Goal: Task Accomplishment & Management: Complete application form

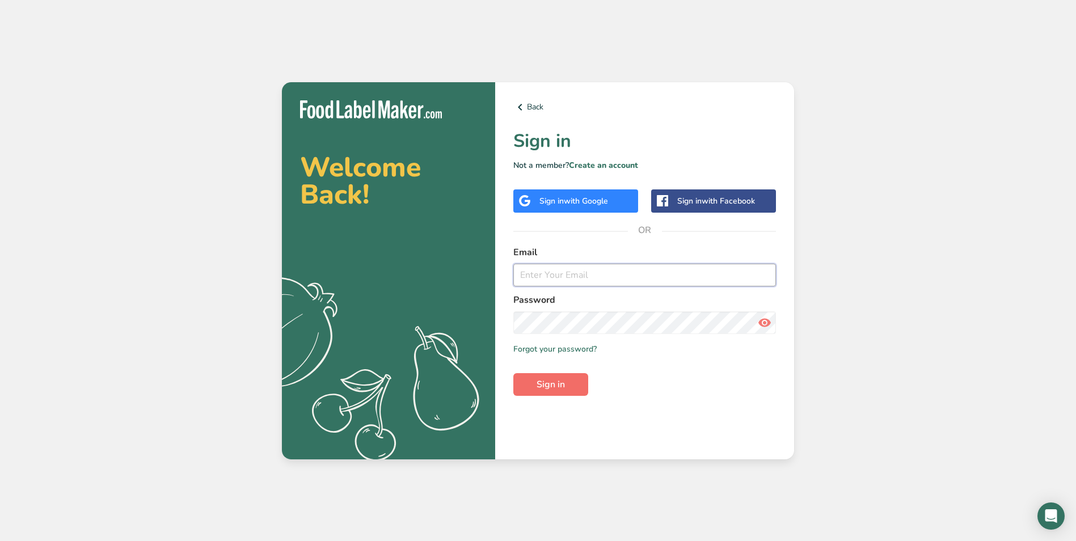
type input "cheryl.secopito@centfs.com"
click at [544, 381] on span "Sign in" at bounding box center [551, 385] width 28 height 14
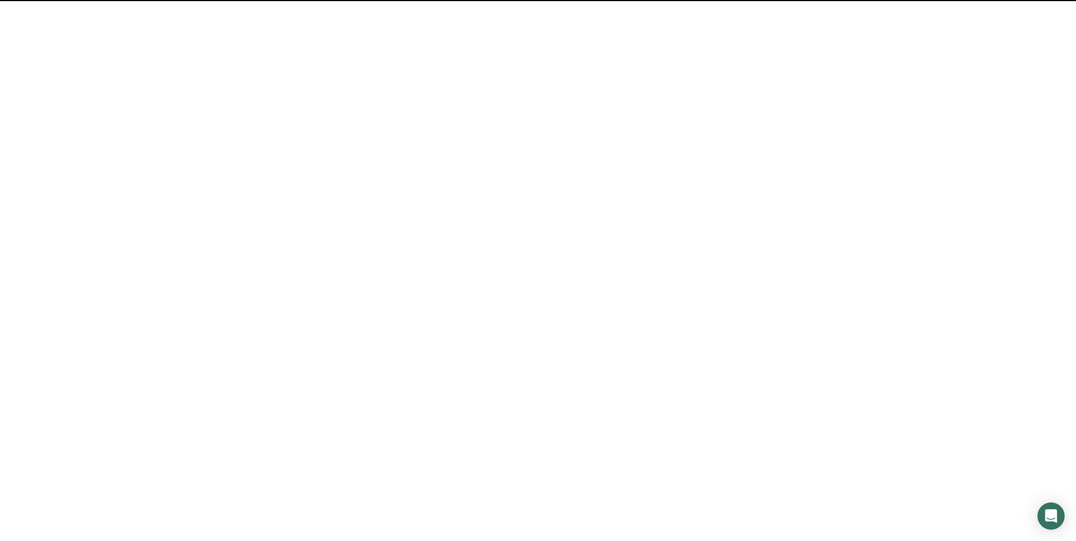
click at [546, 389] on span "Sign in" at bounding box center [551, 385] width 28 height 14
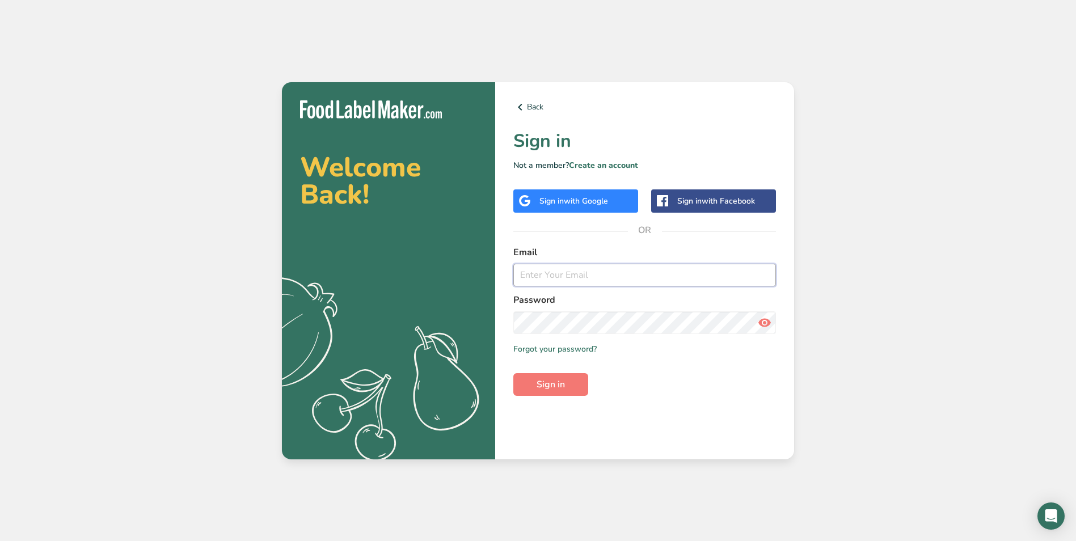
type input "cheryl.secopito@centfs.com"
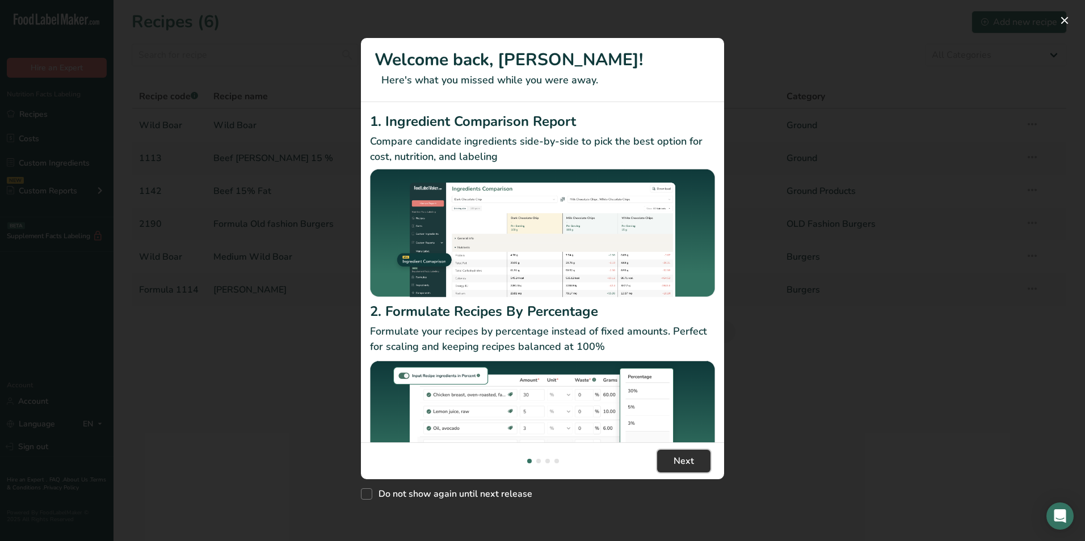
click at [690, 462] on span "Next" at bounding box center [683, 461] width 20 height 14
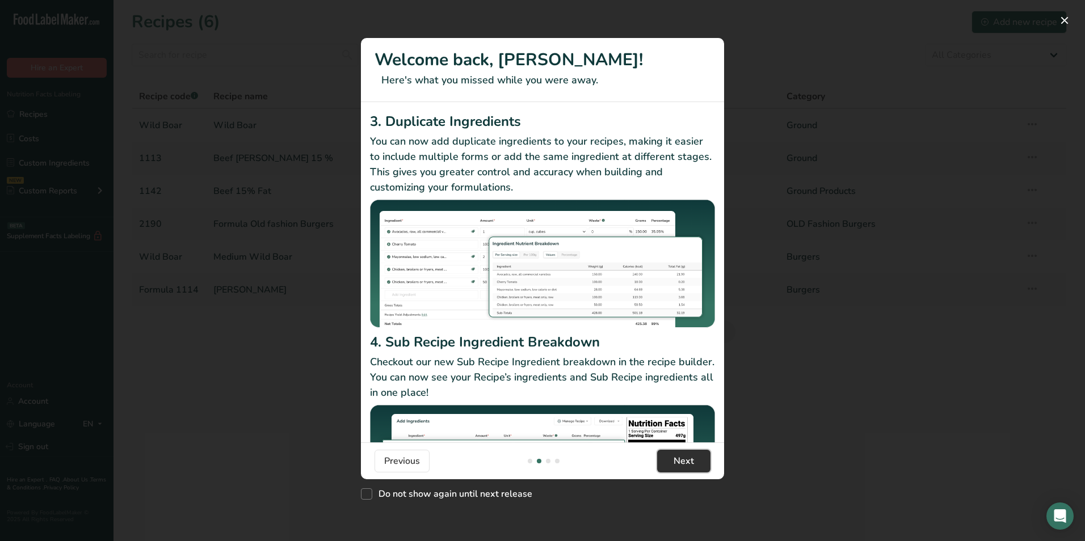
click at [690, 462] on span "Next" at bounding box center [683, 461] width 20 height 14
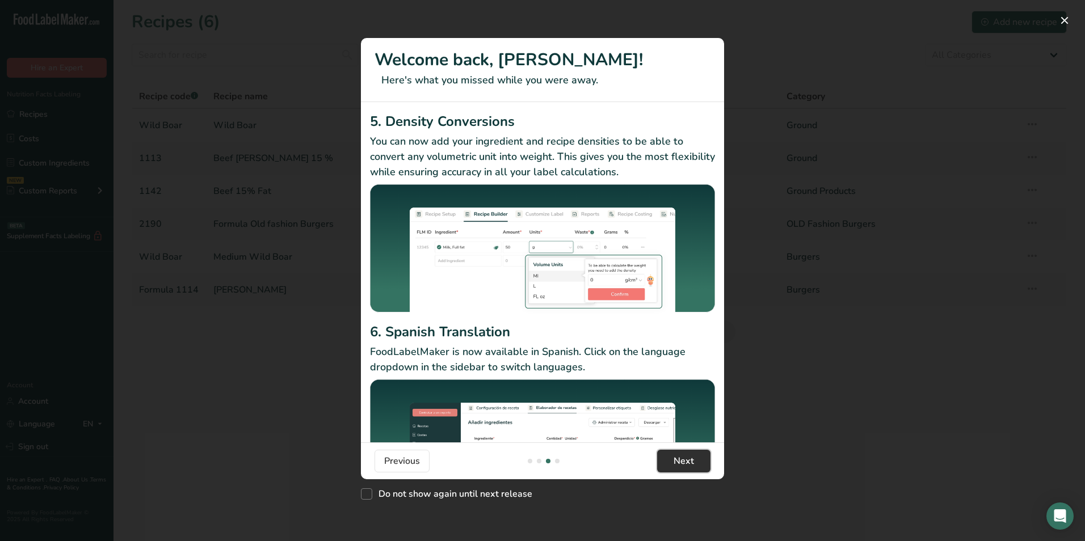
click at [690, 462] on span "Next" at bounding box center [683, 461] width 20 height 14
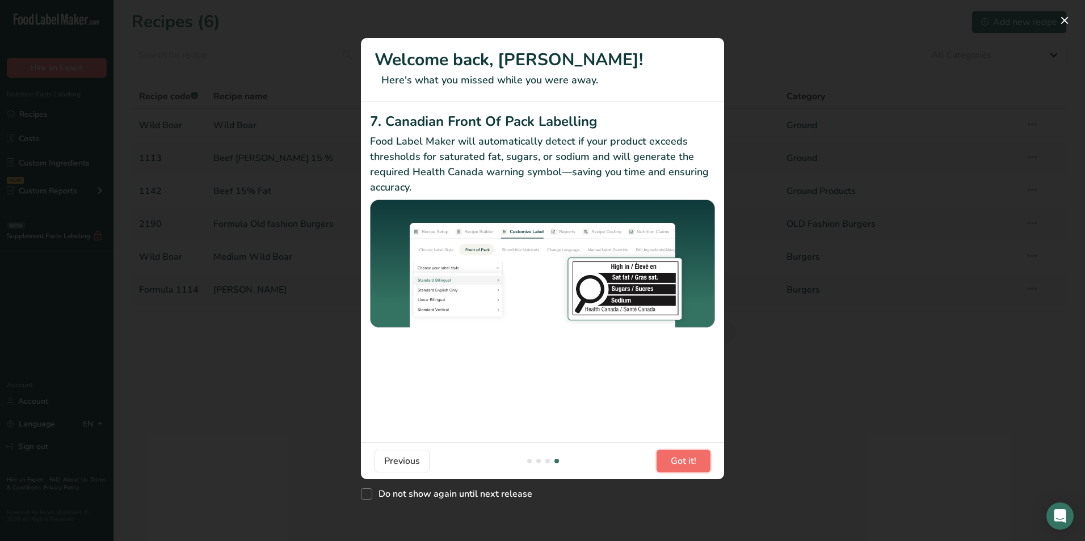
click at [690, 462] on span "Got it!" at bounding box center [684, 461] width 26 height 14
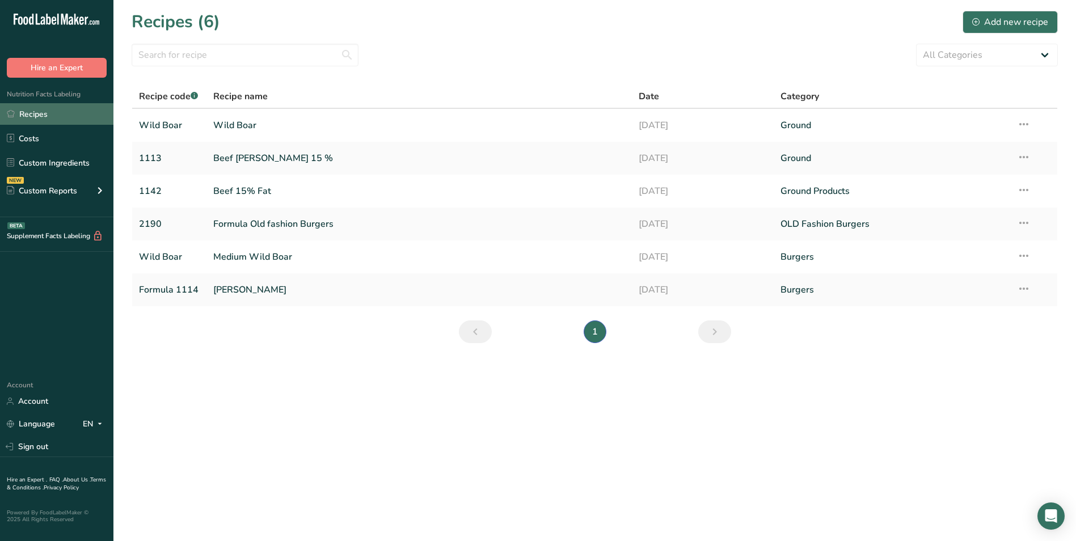
click at [54, 113] on link "Recipes" at bounding box center [56, 114] width 113 height 22
click at [1000, 21] on div "Add new recipe" at bounding box center [1010, 22] width 76 height 14
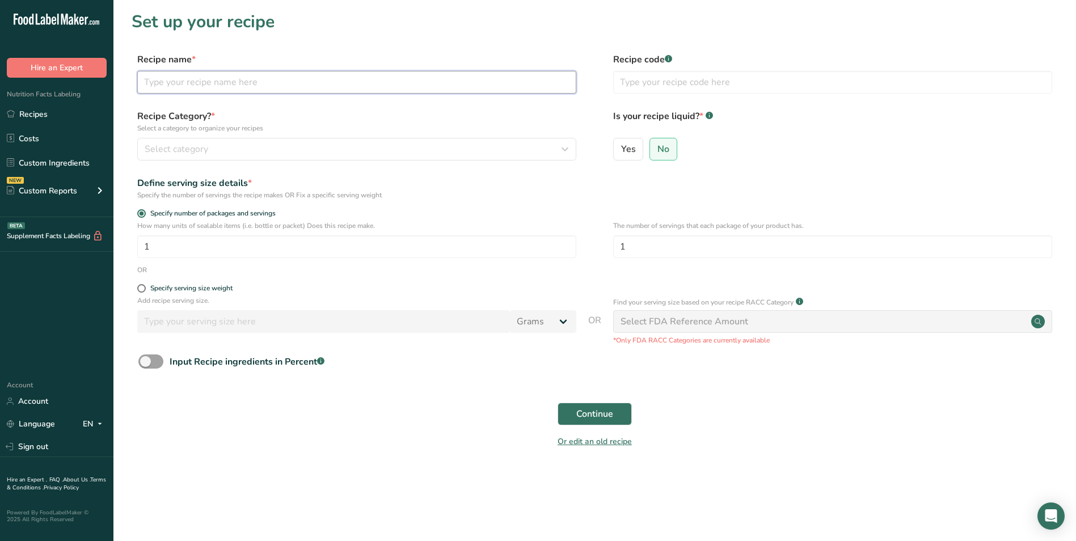
click at [174, 78] on input "text" at bounding box center [356, 82] width 439 height 23
click at [637, 79] on input "text" at bounding box center [832, 82] width 439 height 23
click at [239, 80] on input "Formula 1129" at bounding box center [356, 82] width 439 height 23
type input "F"
click at [239, 80] on input "Medium Coarse" at bounding box center [356, 82] width 439 height 23
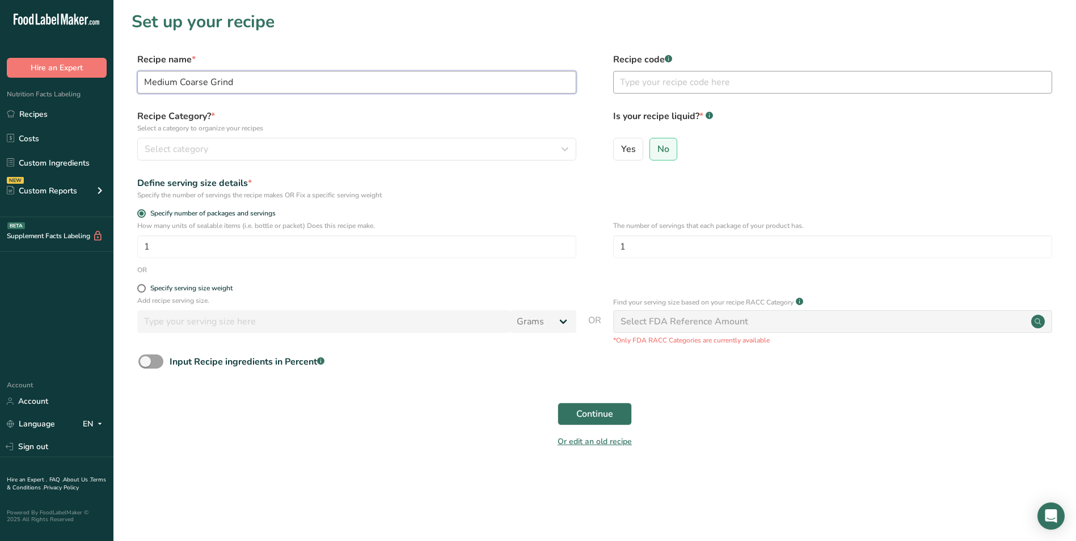
type input "Medium Coarse Grind"
click at [656, 74] on input "text" at bounding box center [832, 82] width 439 height 23
type input "1129"
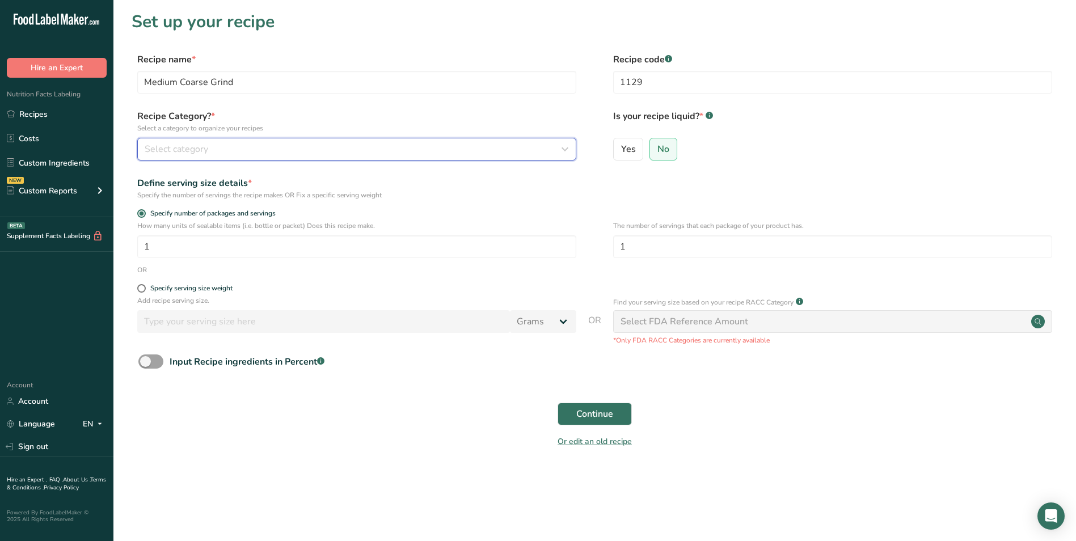
click at [404, 151] on div "Select category" at bounding box center [354, 149] width 418 height 14
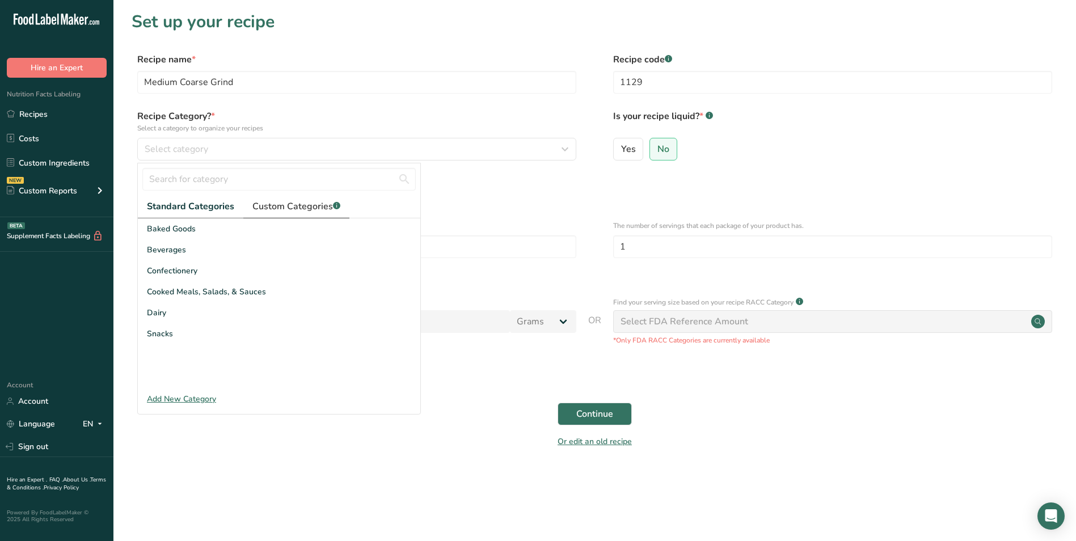
click at [279, 206] on span "Custom Categories .a-a{fill:#347362;}.b-a{fill:#fff;}" at bounding box center [296, 207] width 88 height 14
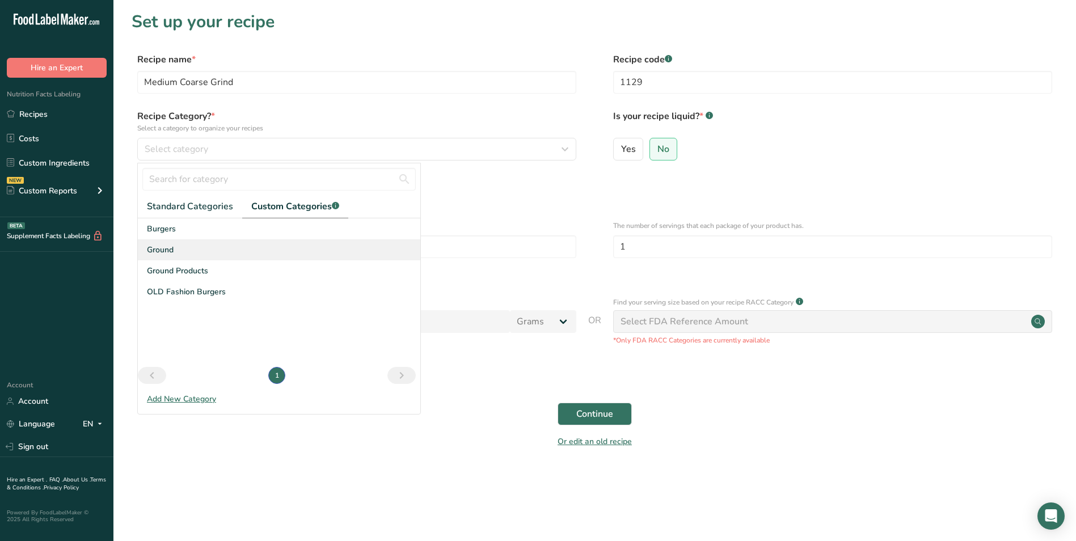
click at [223, 249] on div "Ground" at bounding box center [279, 249] width 283 height 21
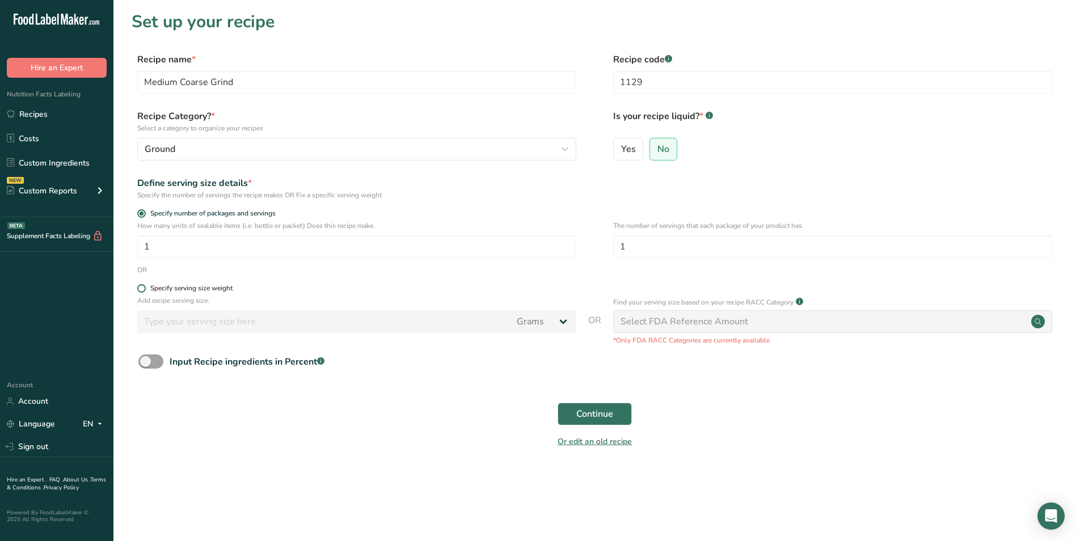
click at [156, 287] on div "Specify serving size weight" at bounding box center [191, 288] width 82 height 9
click at [145, 287] on input "Specify serving size weight" at bounding box center [140, 288] width 7 height 7
radio input "true"
radio input "false"
click at [302, 327] on input "number" at bounding box center [323, 321] width 373 height 23
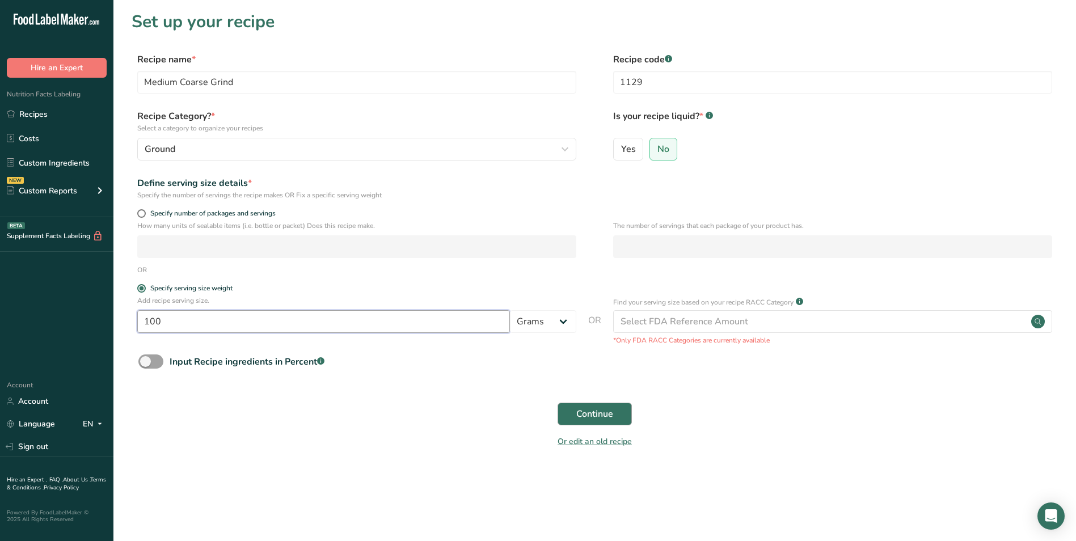
type input "100"
click at [621, 419] on button "Continue" at bounding box center [595, 414] width 74 height 23
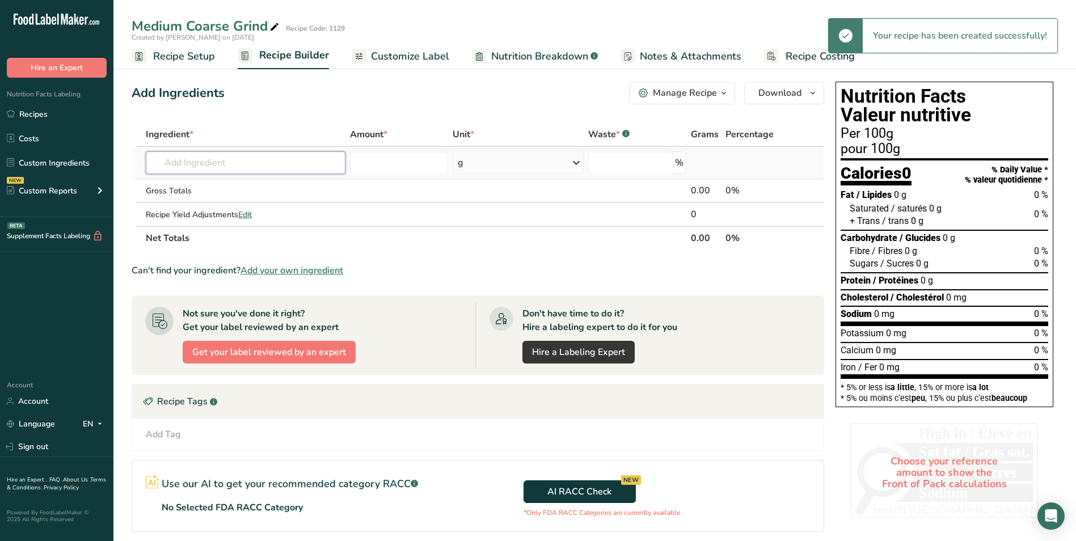
click at [202, 158] on input "text" at bounding box center [246, 162] width 200 height 23
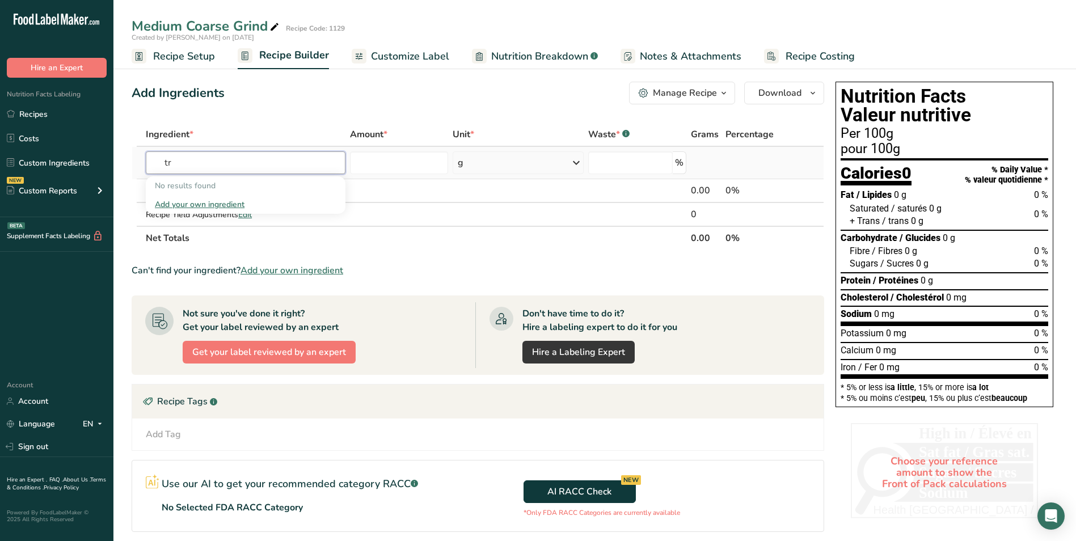
type input "t"
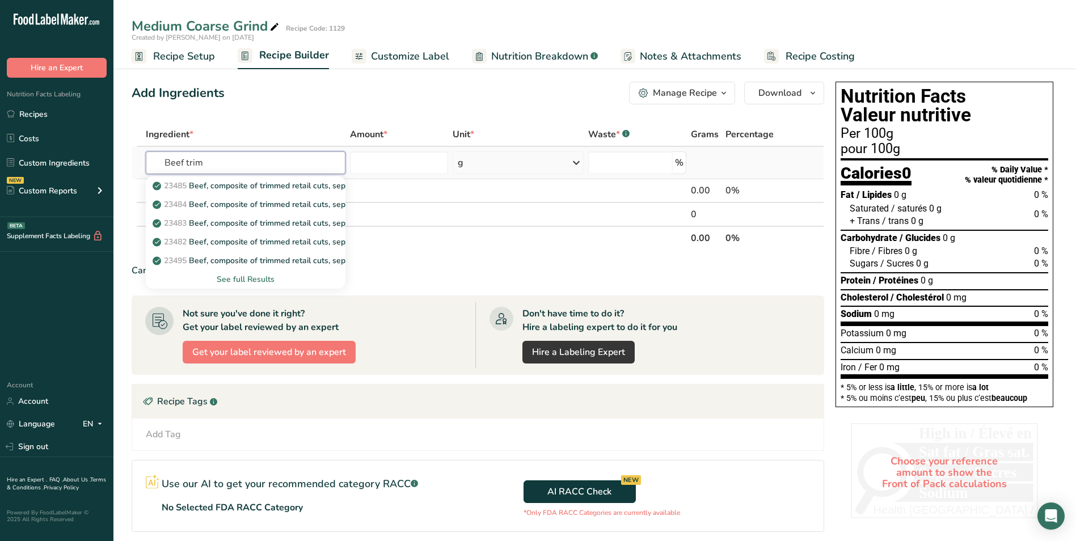
type input "Beef trim"
click at [221, 277] on div "See full Results" at bounding box center [246, 279] width 182 height 12
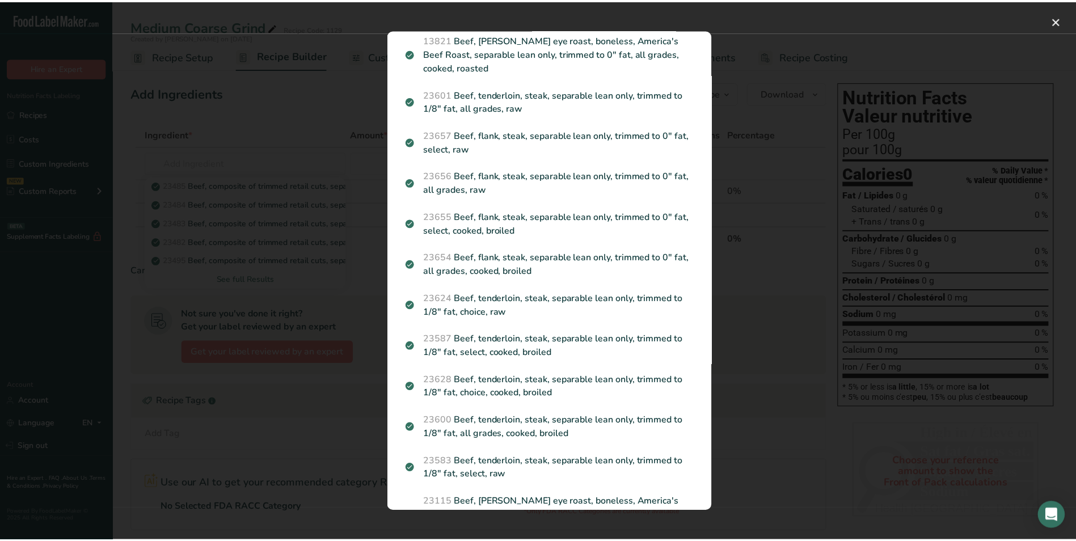
scroll to position [866, 0]
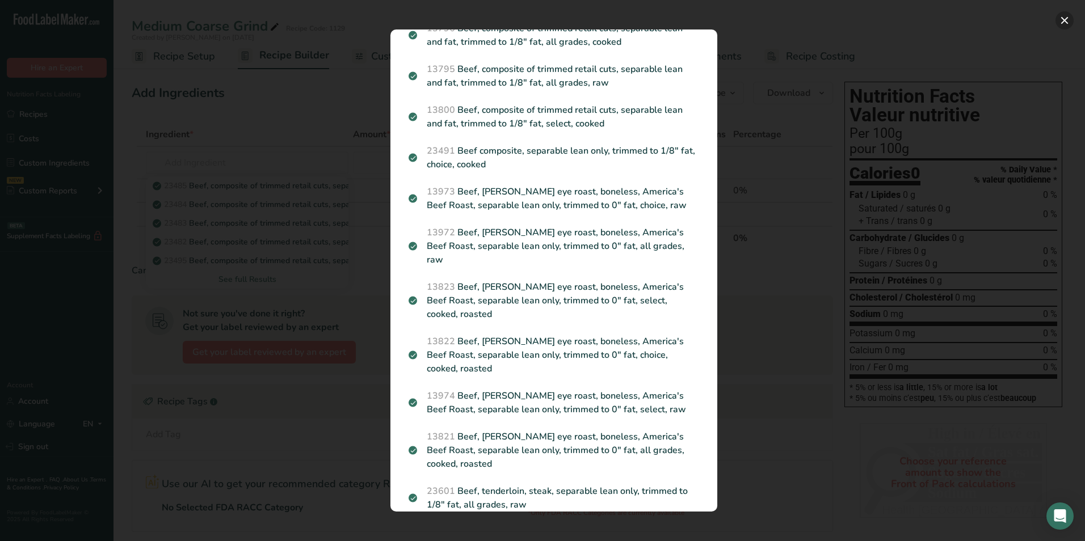
click at [1067, 20] on button "Search results modal" at bounding box center [1064, 20] width 18 height 18
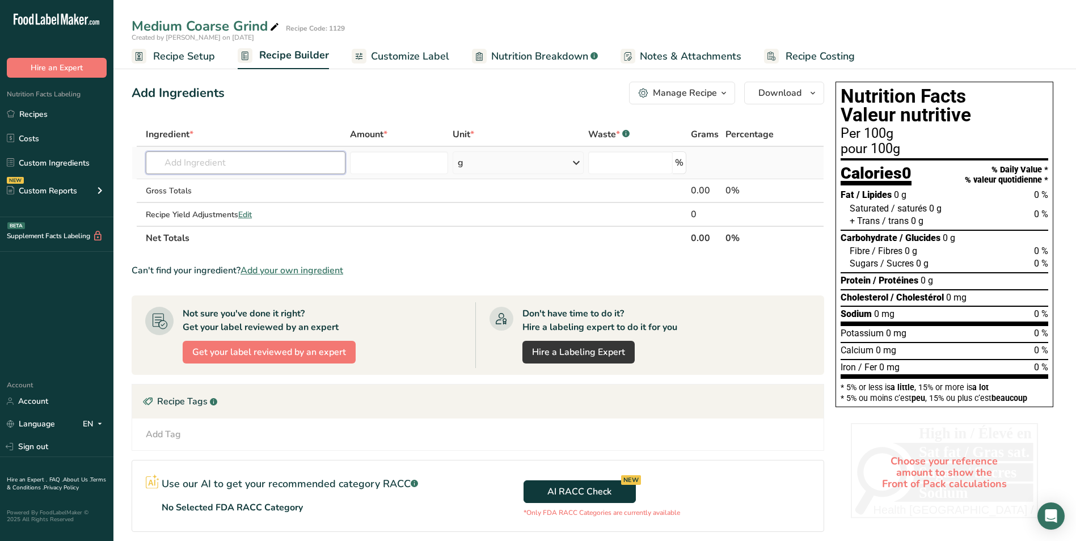
click at [231, 163] on input "text" at bounding box center [246, 162] width 200 height 23
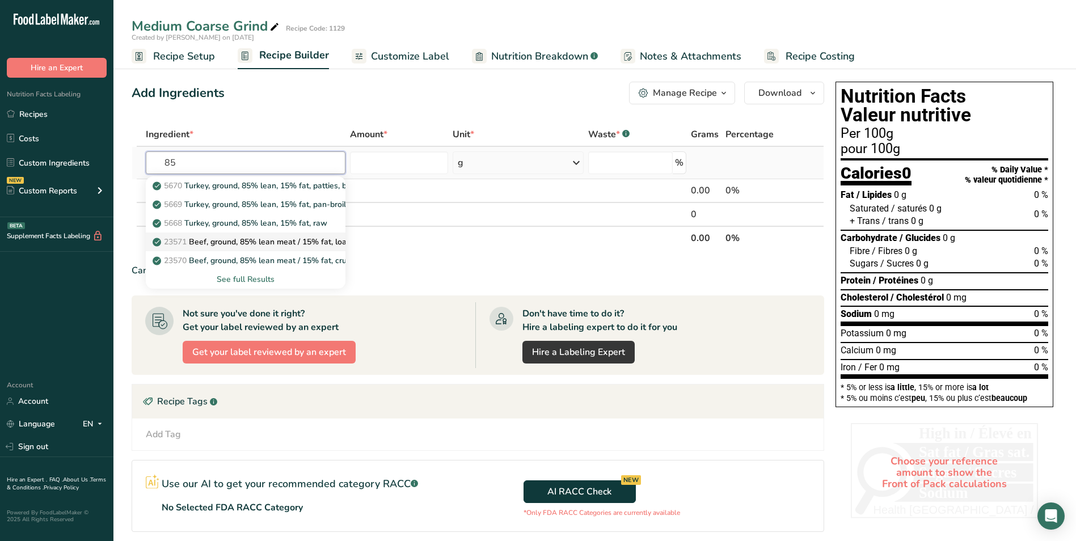
type input "85"
click at [275, 243] on p "23571 Beef, ground, 85% lean meat / 15% fat, loaf, cooked, baked" at bounding box center [280, 242] width 251 height 12
type input "Beef, ground, 85% lean meat / 15% fat, loaf, cooked, baked"
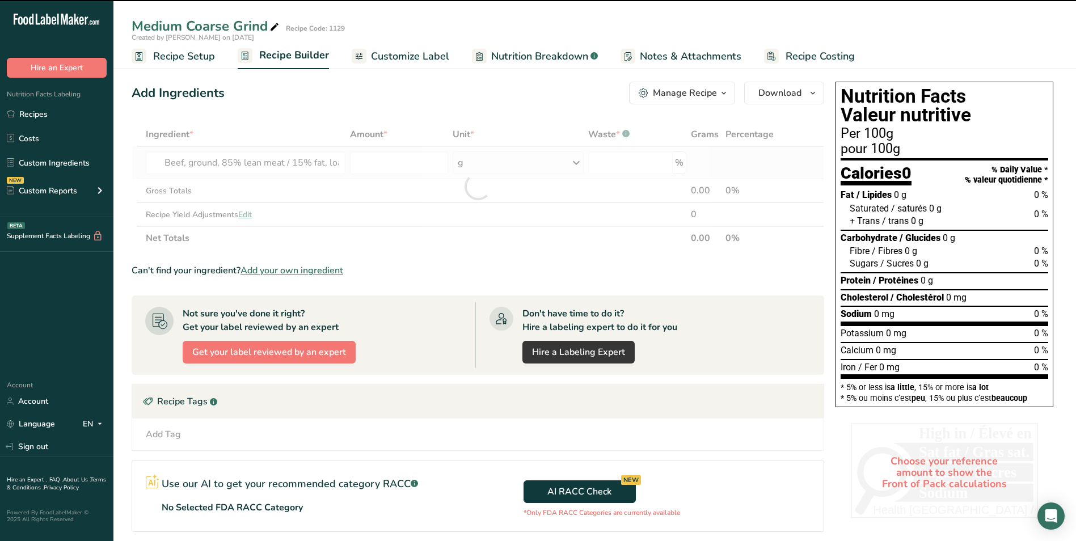
type input "0"
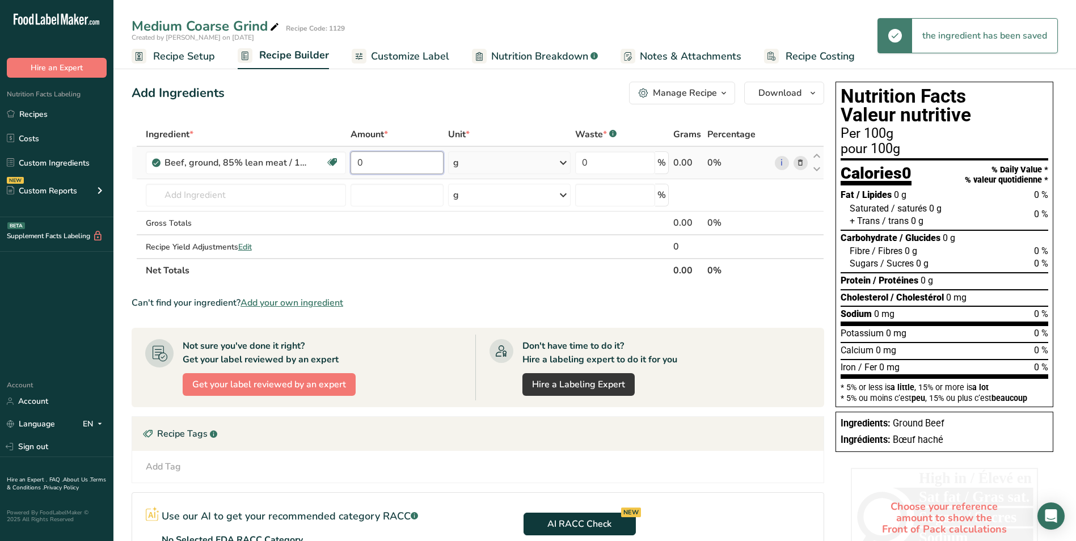
click at [376, 163] on input "0" at bounding box center [397, 162] width 93 height 23
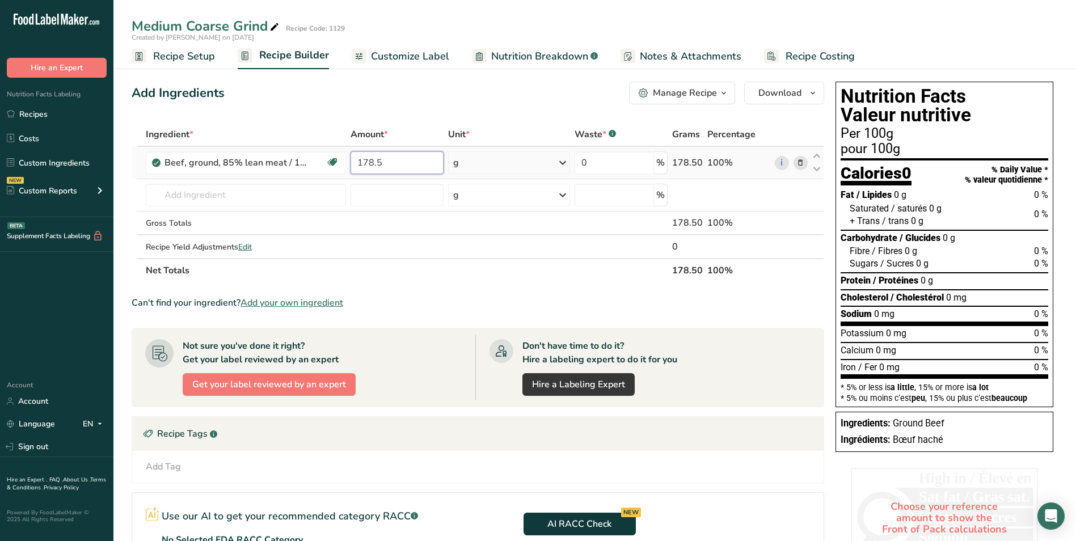
type input "178.5"
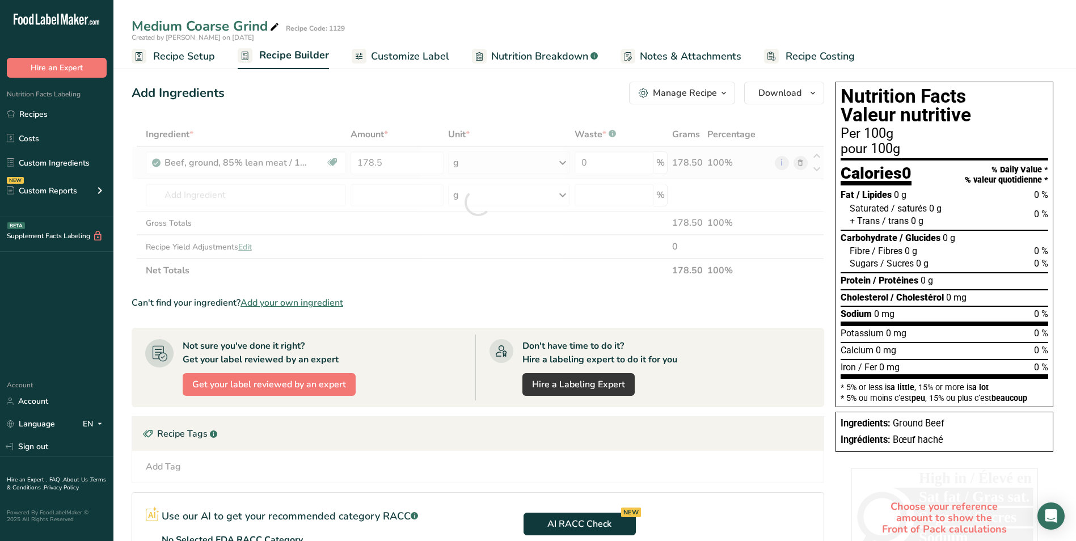
click at [559, 162] on div "Ingredient * Amount * Unit * Waste * .a-a{fill:#347362;}.b-a{fill:#fff;} Grams …" at bounding box center [478, 203] width 693 height 160
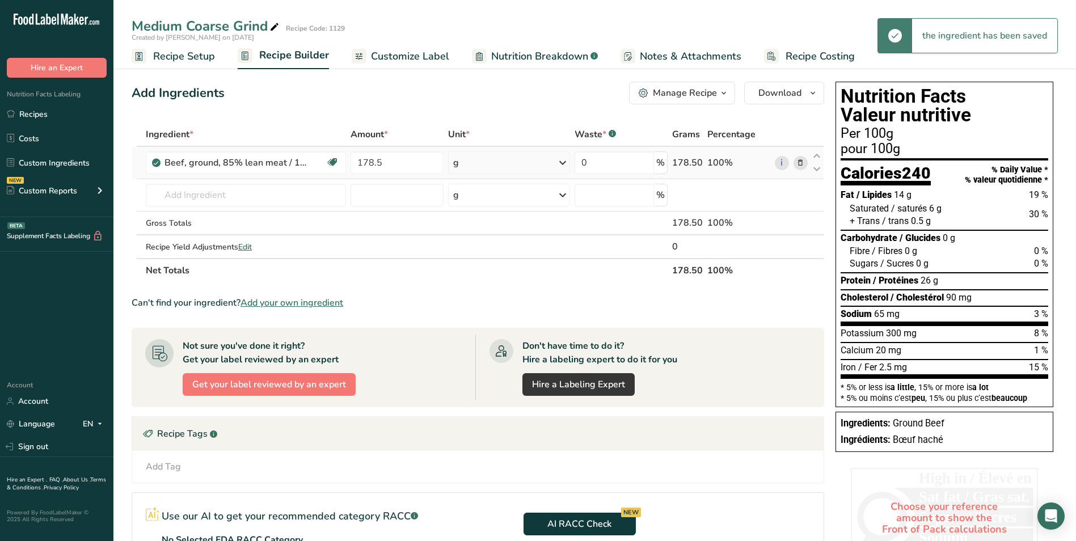
click at [559, 162] on icon at bounding box center [563, 163] width 14 height 20
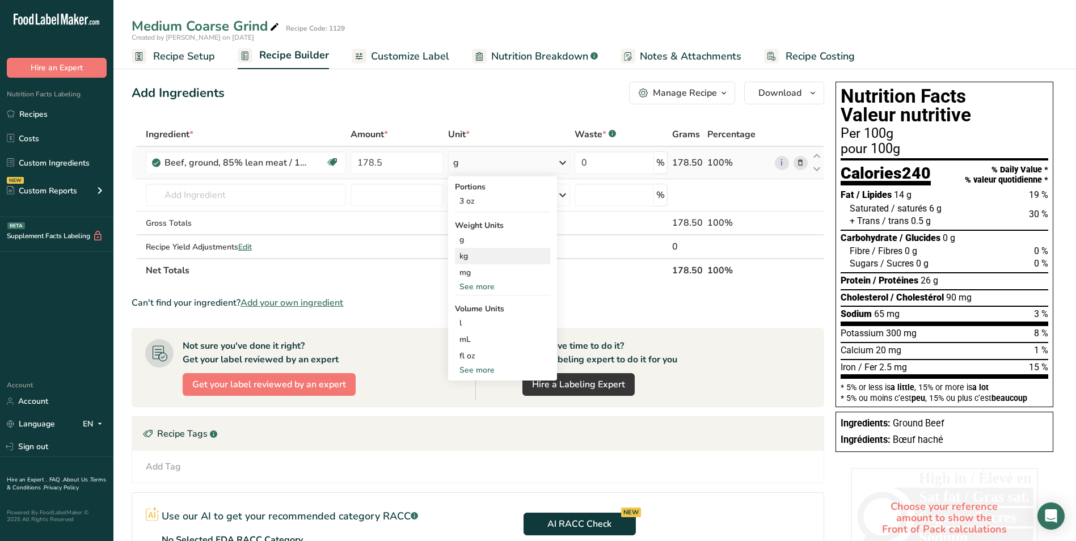
click at [490, 252] on div "kg" at bounding box center [502, 256] width 95 height 16
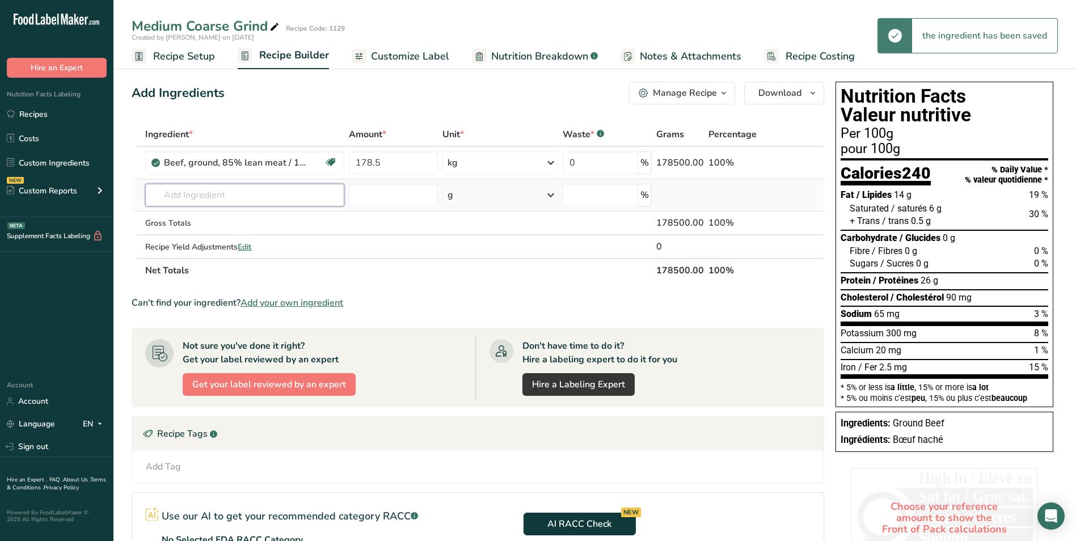
click at [172, 193] on input "text" at bounding box center [244, 195] width 199 height 23
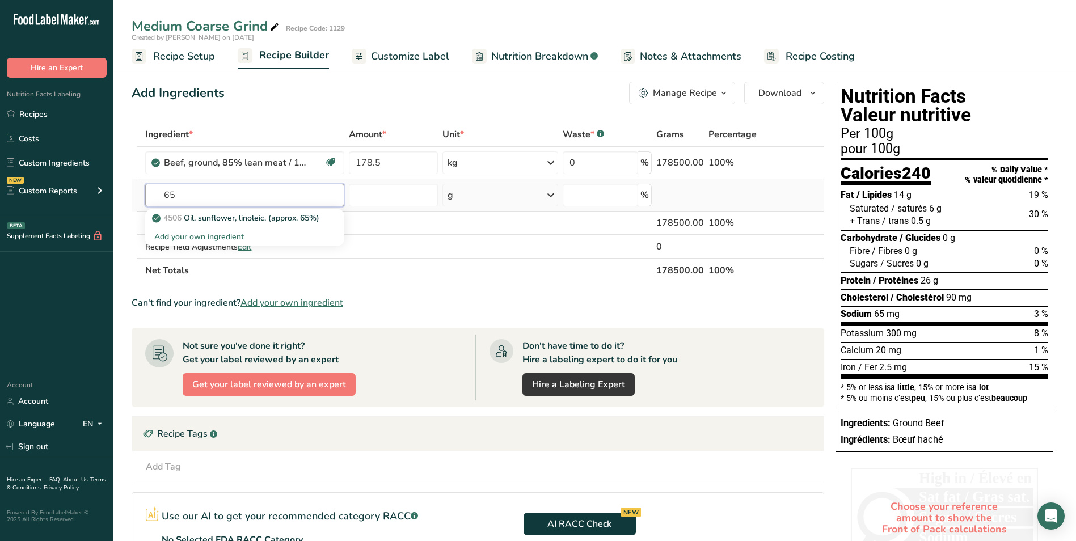
type input "6"
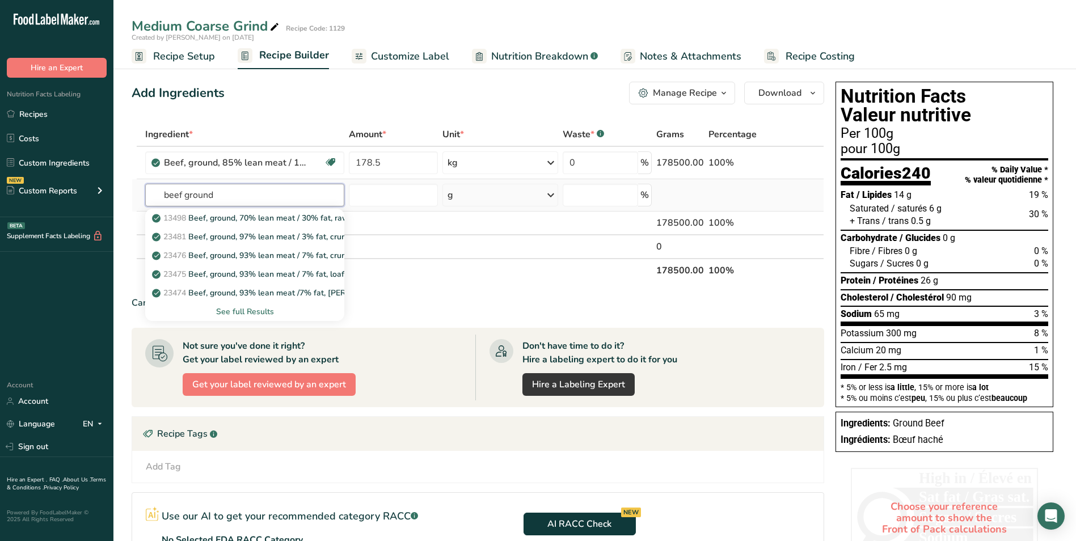
type input "beef ground"
click at [238, 314] on div "See full Results" at bounding box center [244, 312] width 181 height 12
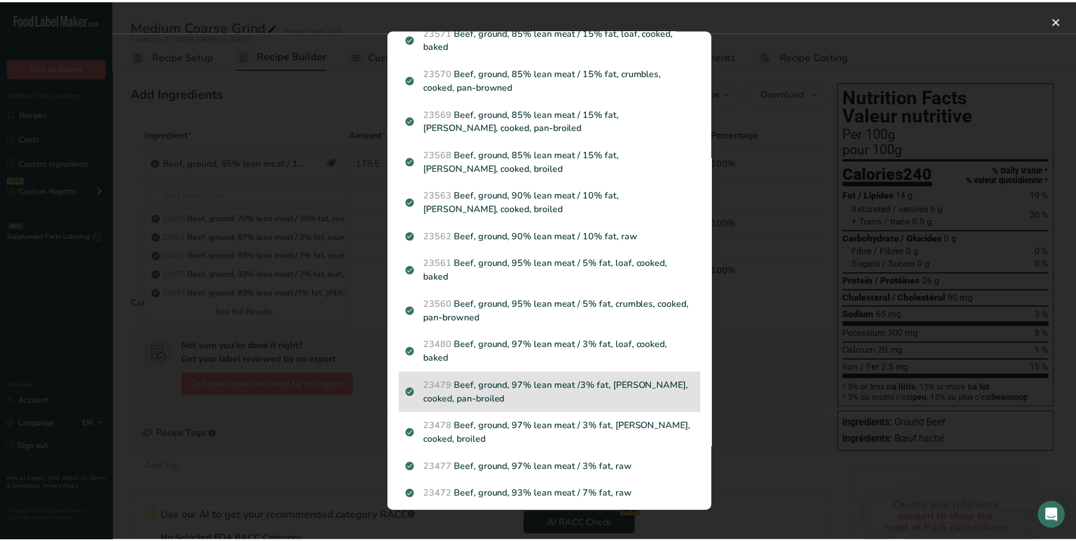
scroll to position [113, 0]
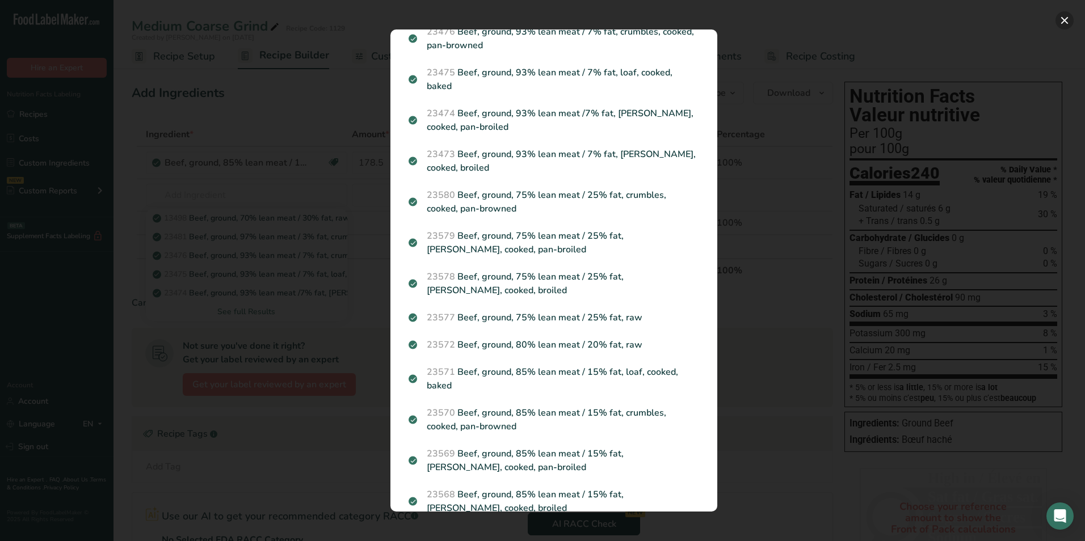
click at [1068, 19] on button "Search results modal" at bounding box center [1064, 20] width 18 height 18
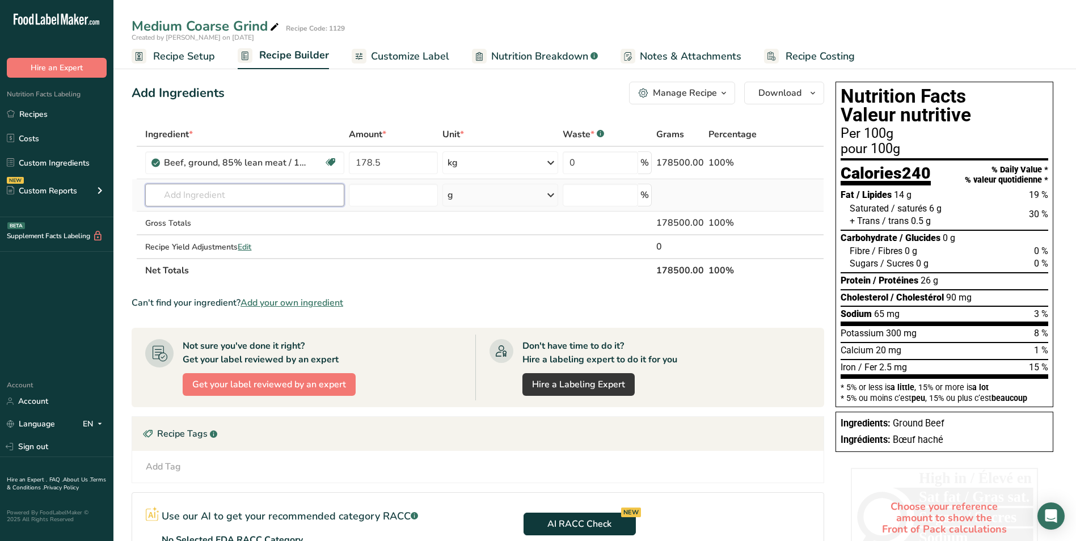
click at [202, 195] on input "text" at bounding box center [244, 195] width 199 height 23
type input "3"
click at [324, 162] on div at bounding box center [331, 162] width 14 height 15
click at [330, 161] on icon at bounding box center [330, 163] width 11 height 18
click at [273, 155] on div "Beef, ground, 85% lean meat / 15% fat, loaf, cooked, baked Dairy free Gluten fr…" at bounding box center [244, 162] width 199 height 23
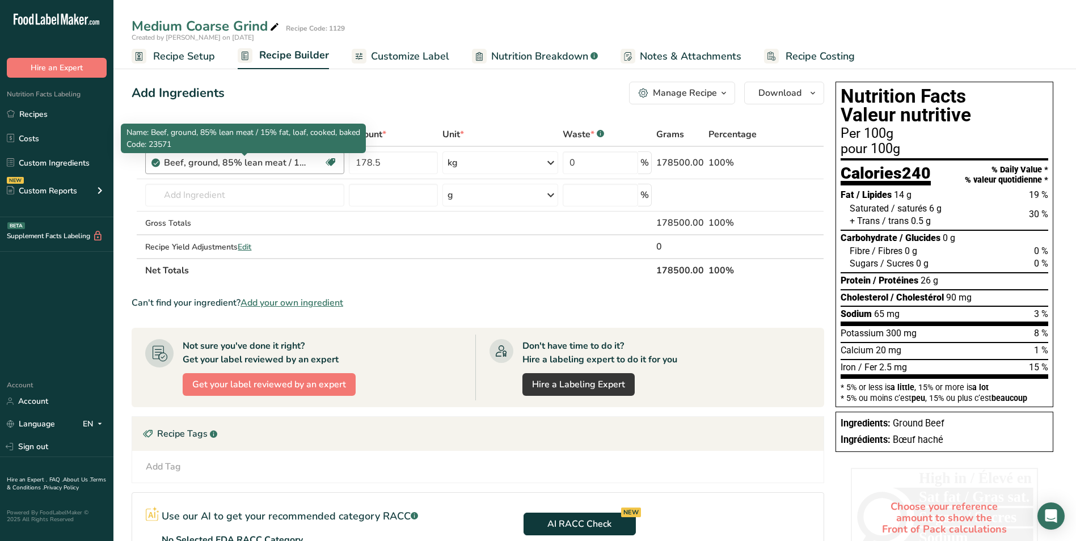
click at [244, 167] on div "Beef, ground, 85% lean meat / 15% fat, loaf, cooked, baked" at bounding box center [235, 163] width 142 height 14
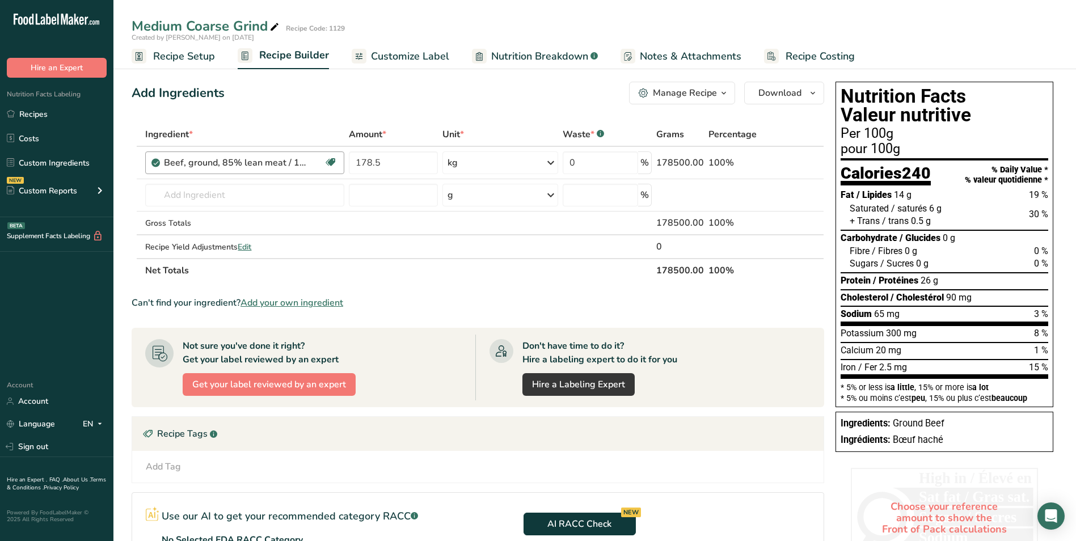
click at [247, 162] on div "Beef, ground, 85% lean meat / 15% fat, loaf, cooked, baked" at bounding box center [235, 163] width 142 height 14
drag, startPoint x: 247, startPoint y: 162, endPoint x: 800, endPoint y: 160, distance: 552.6
click at [800, 160] on icon at bounding box center [801, 163] width 8 height 12
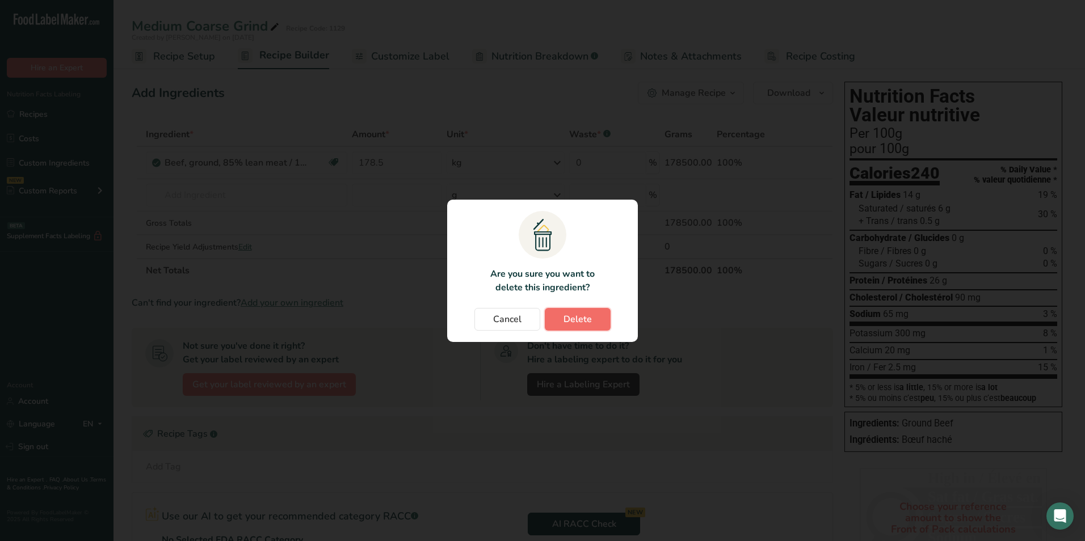
click at [585, 321] on span "Delete" at bounding box center [577, 320] width 28 height 14
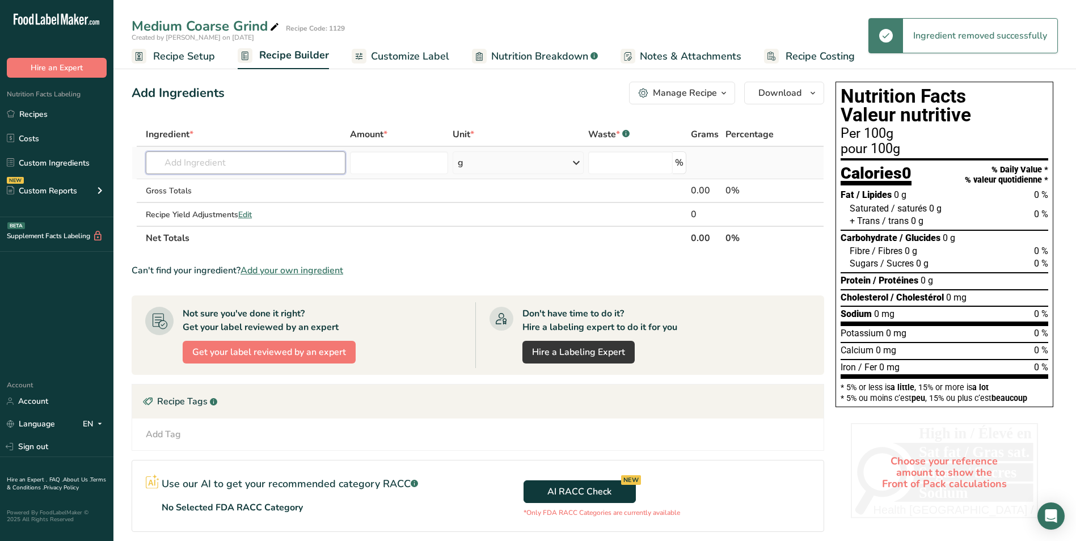
click at [172, 162] on input "text" at bounding box center [246, 162] width 200 height 23
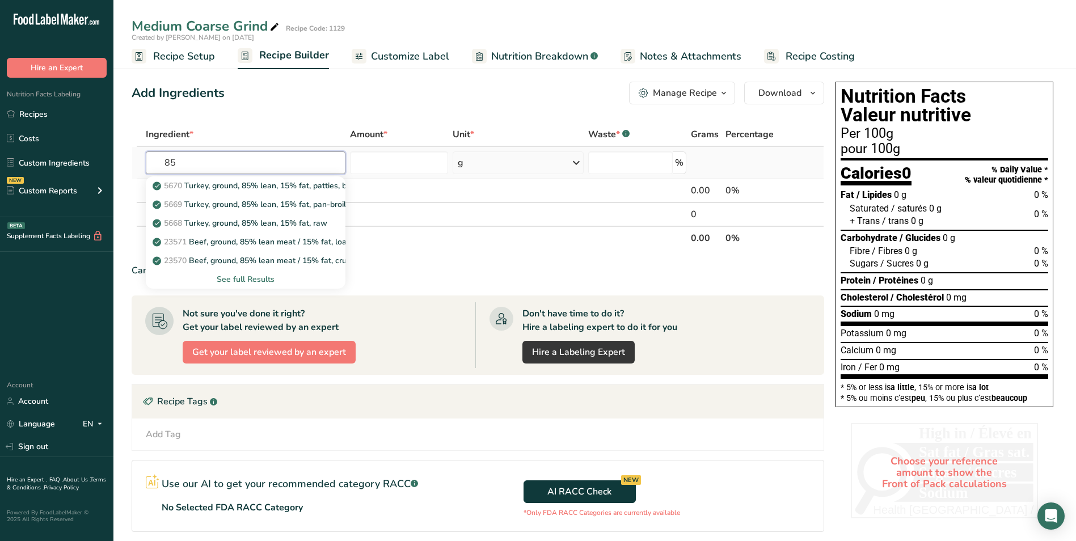
type input "85"
click at [256, 276] on div "See full Results" at bounding box center [246, 279] width 182 height 12
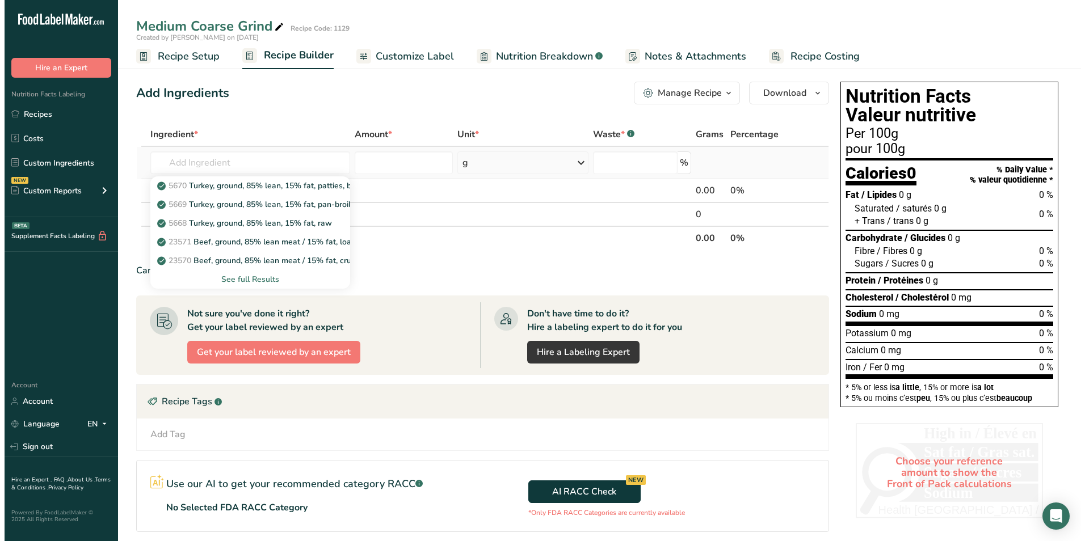
scroll to position [26, 0]
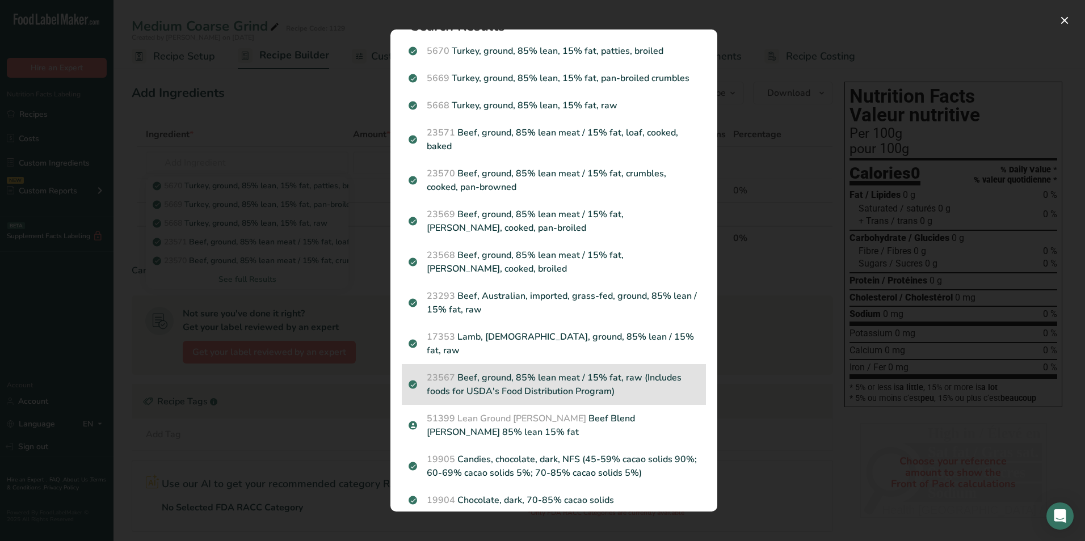
click at [599, 374] on p "23567 Beef, ground, 85% lean meat / 15% fat, raw (Includes foods for USDA's Foo…" at bounding box center [554, 384] width 290 height 27
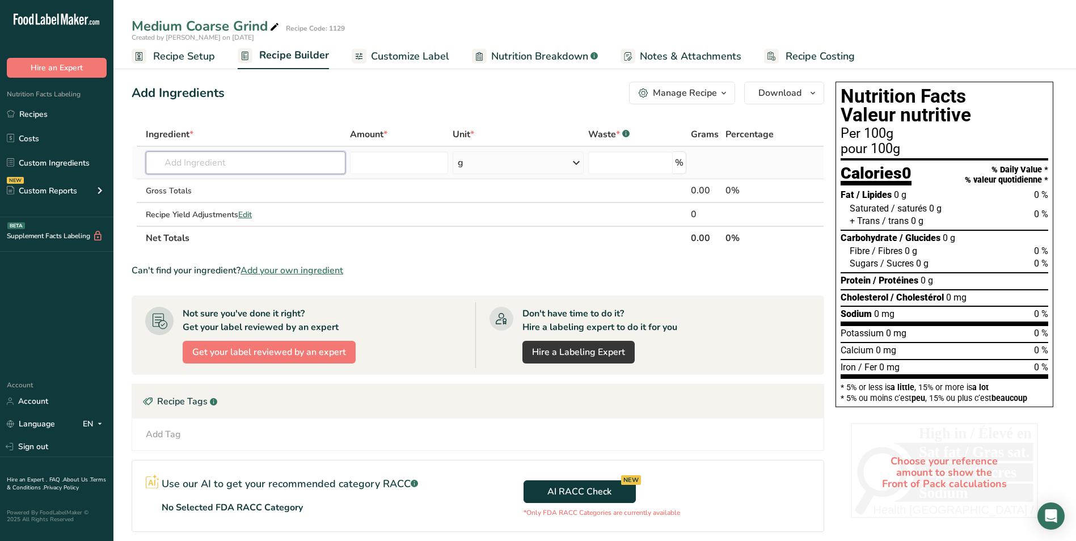
click at [267, 163] on input "text" at bounding box center [246, 162] width 200 height 23
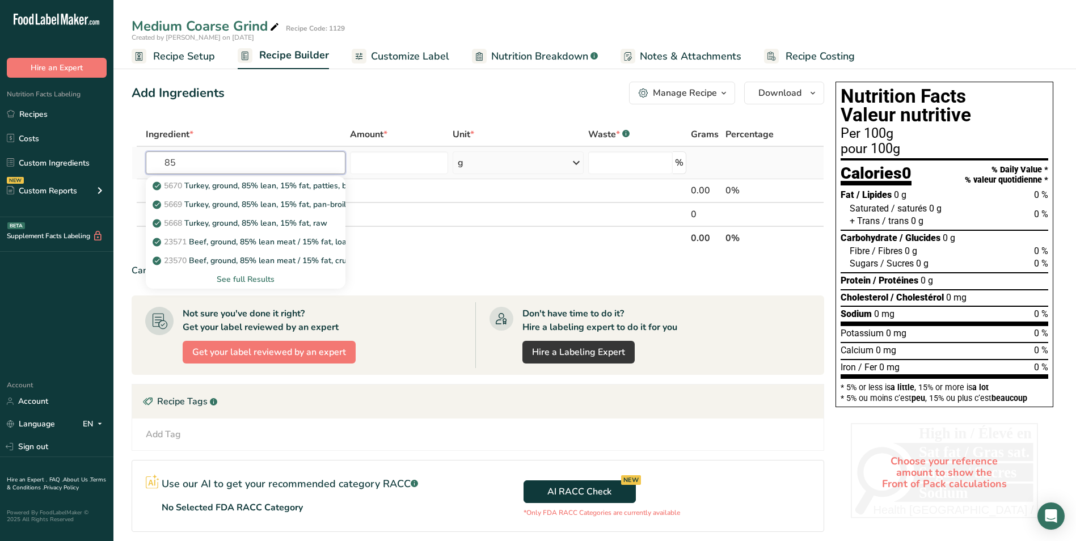
type input "85"
click at [258, 280] on div "See full Results" at bounding box center [246, 279] width 182 height 12
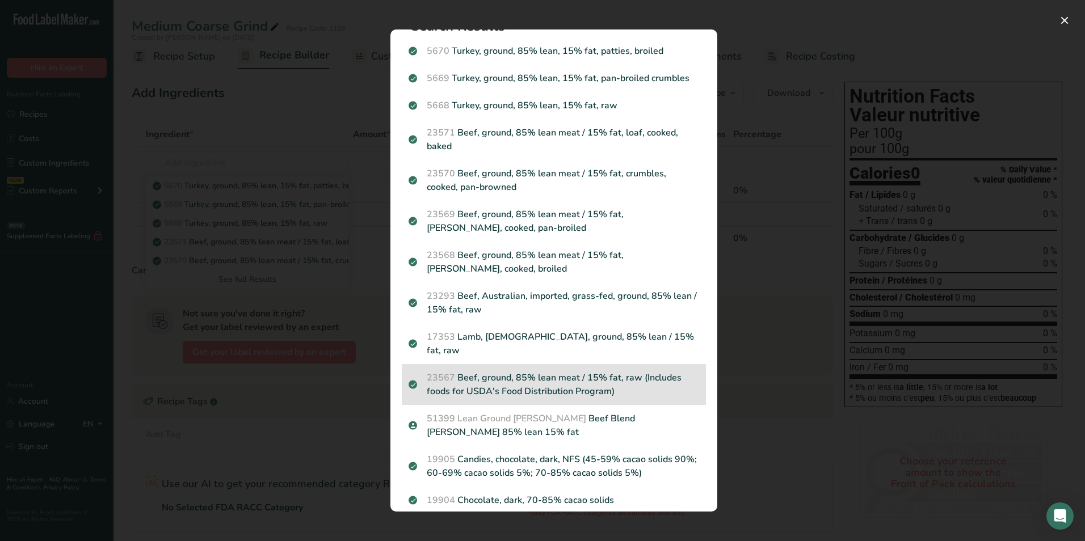
click at [568, 377] on p "23567 Beef, ground, 85% lean meat / 15% fat, raw (Includes foods for USDA's Foo…" at bounding box center [554, 384] width 290 height 27
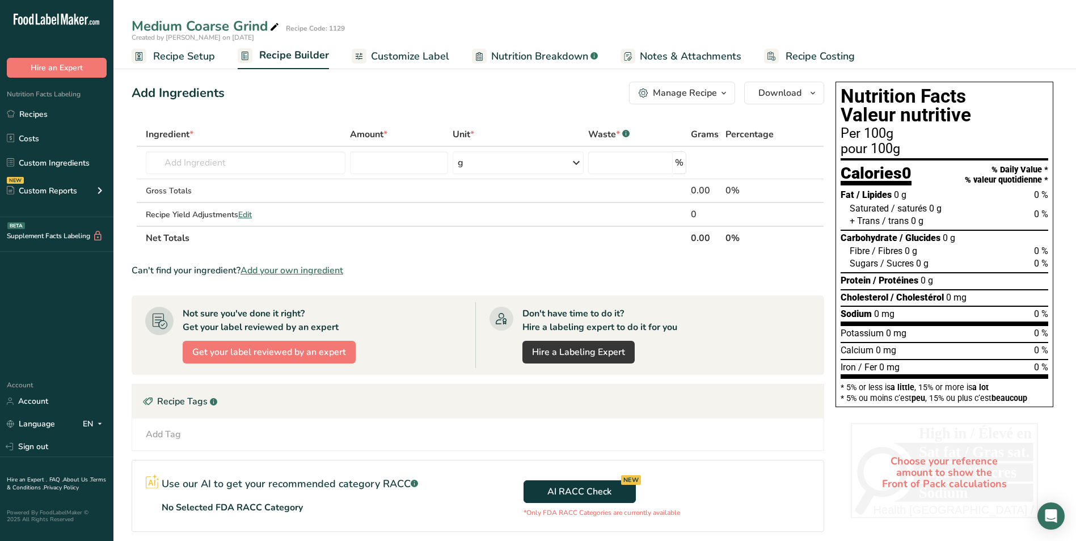
click at [271, 26] on icon at bounding box center [275, 27] width 10 height 16
click at [278, 100] on div "Add Ingredients Manage Recipe Delete Recipe Duplicate Recipe Scale Recipe Save …" at bounding box center [478, 93] width 693 height 23
click at [45, 134] on link "Costs" at bounding box center [56, 139] width 113 height 22
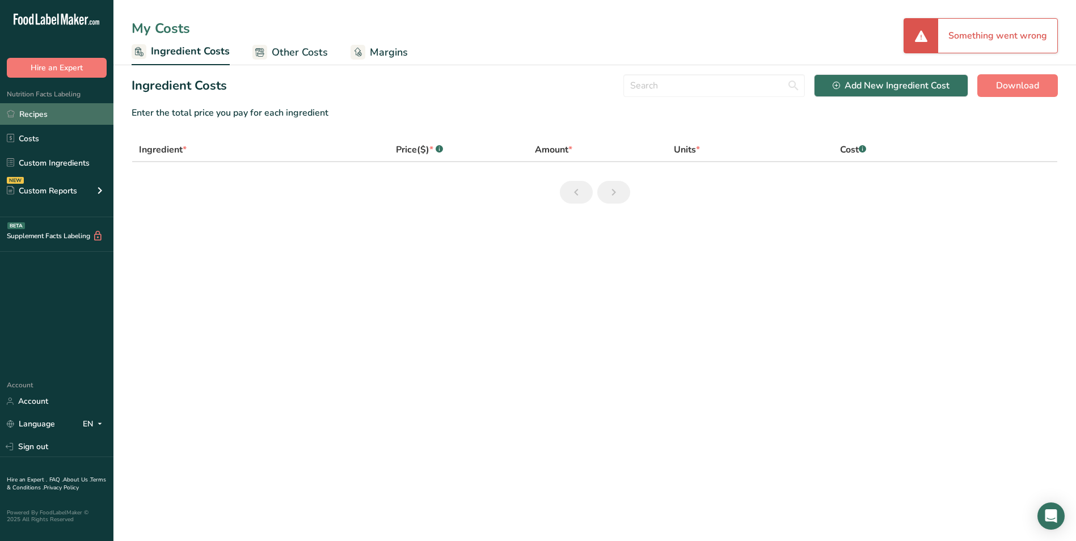
click at [51, 114] on link "Recipes" at bounding box center [56, 114] width 113 height 22
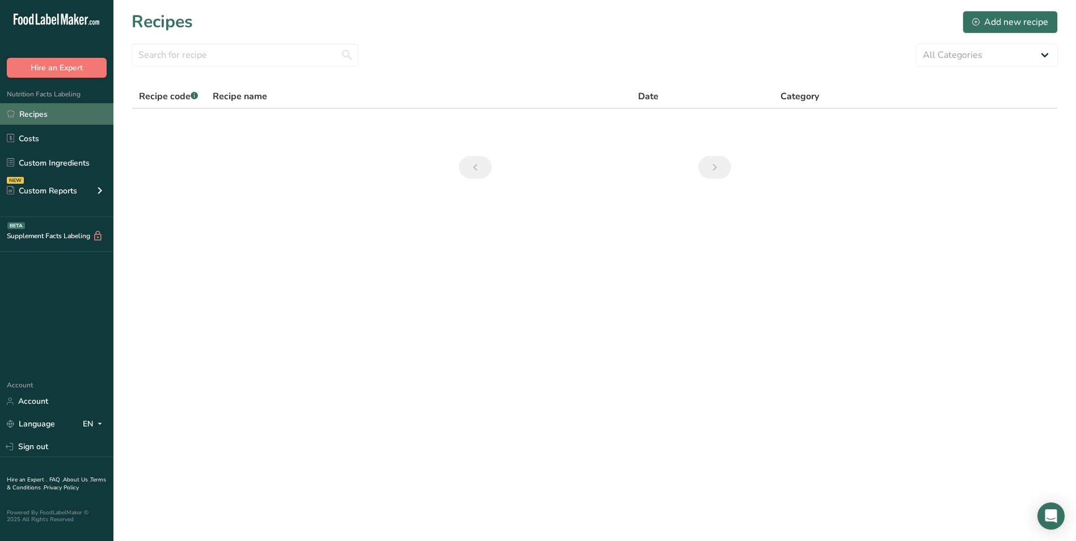
click at [70, 112] on link "Recipes" at bounding box center [56, 114] width 113 height 22
click at [46, 112] on link "Recipes" at bounding box center [56, 114] width 113 height 22
click at [46, 134] on link "Costs" at bounding box center [56, 139] width 113 height 22
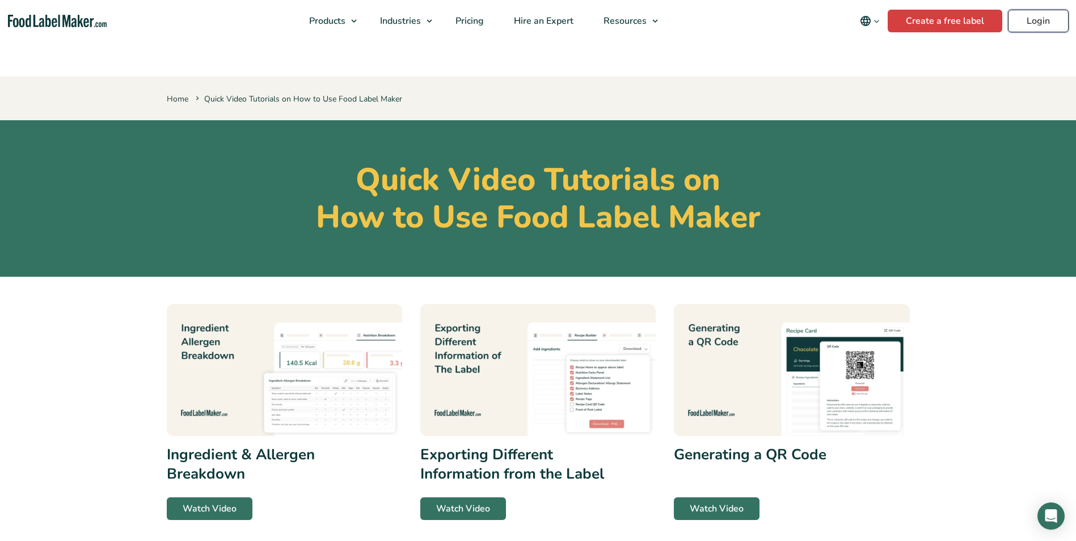
click at [1042, 21] on link "Login" at bounding box center [1038, 21] width 61 height 23
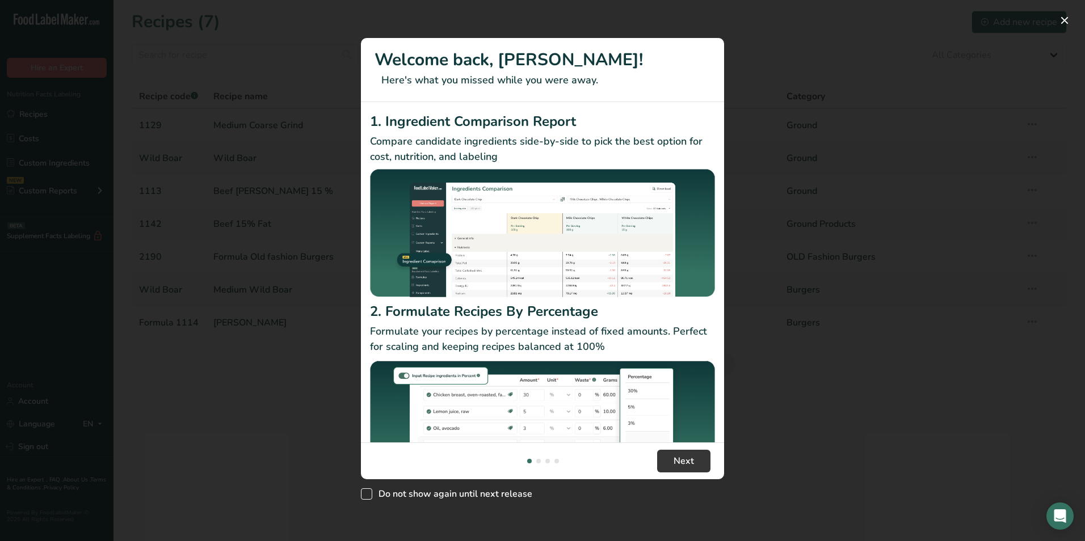
click at [371, 492] on span "New Features" at bounding box center [366, 494] width 11 height 11
click at [368, 492] on input "Do not show again until next release" at bounding box center [364, 493] width 7 height 7
checkbox input "true"
click at [1068, 17] on button "New Features" at bounding box center [1064, 20] width 18 height 18
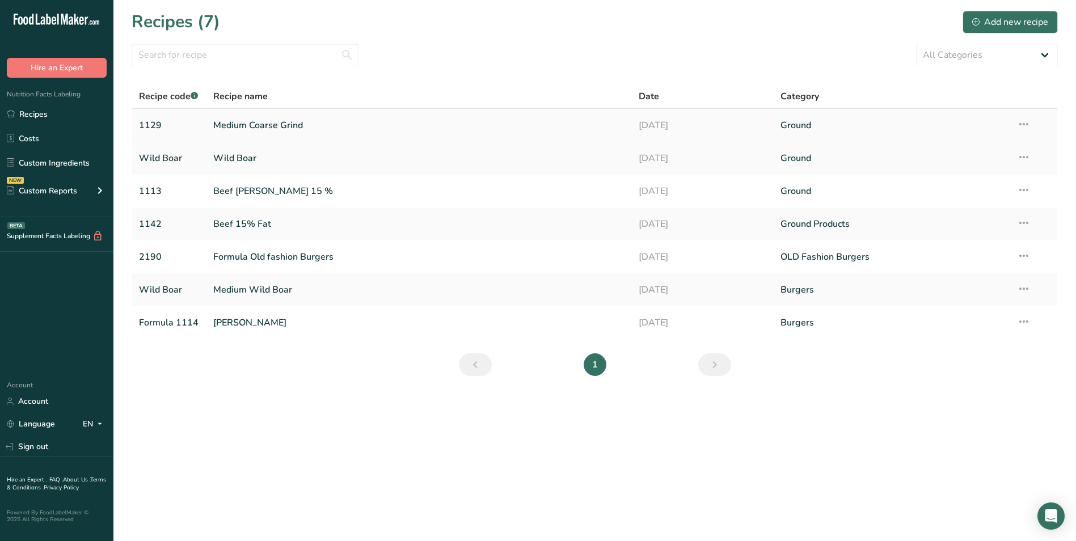
click at [276, 121] on link "Medium Coarse Grind" at bounding box center [419, 125] width 412 height 24
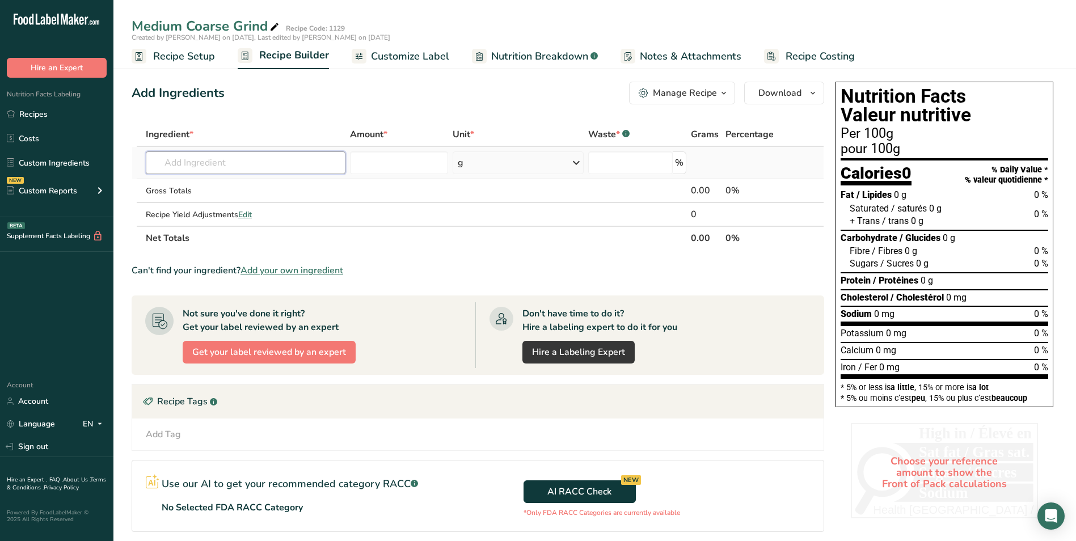
click at [200, 166] on input "text" at bounding box center [246, 162] width 200 height 23
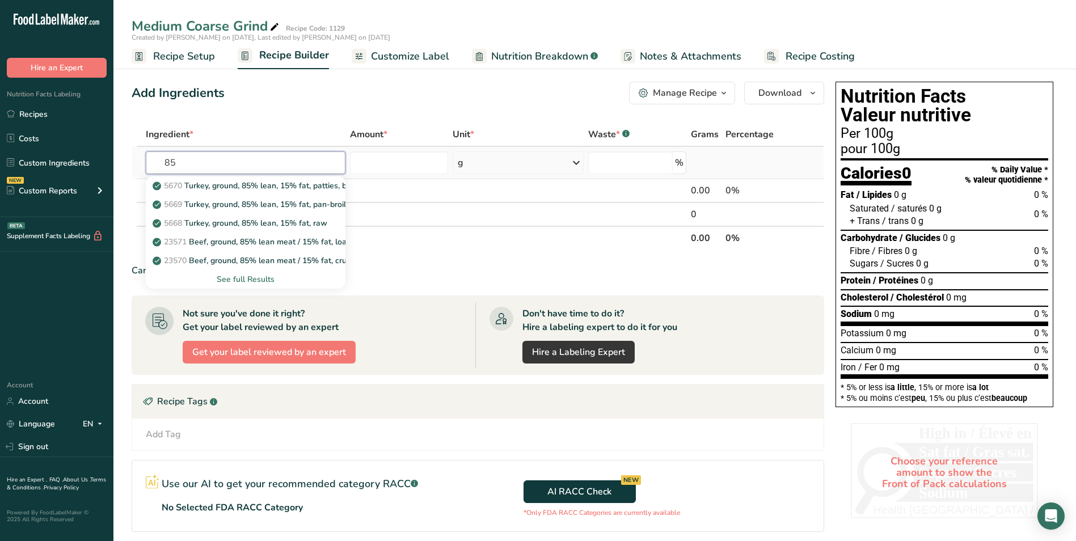
type input "85"
click at [238, 278] on div "See full Results" at bounding box center [246, 279] width 182 height 12
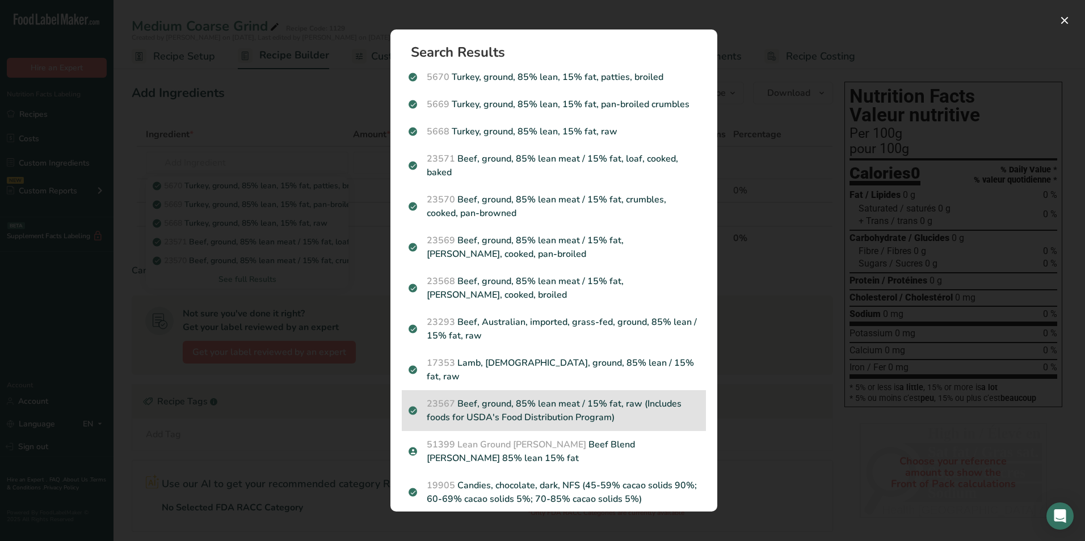
click at [532, 397] on p "23567 Beef, ground, 85% lean meat / 15% fat, raw (Includes foods for USDA's Foo…" at bounding box center [554, 410] width 290 height 27
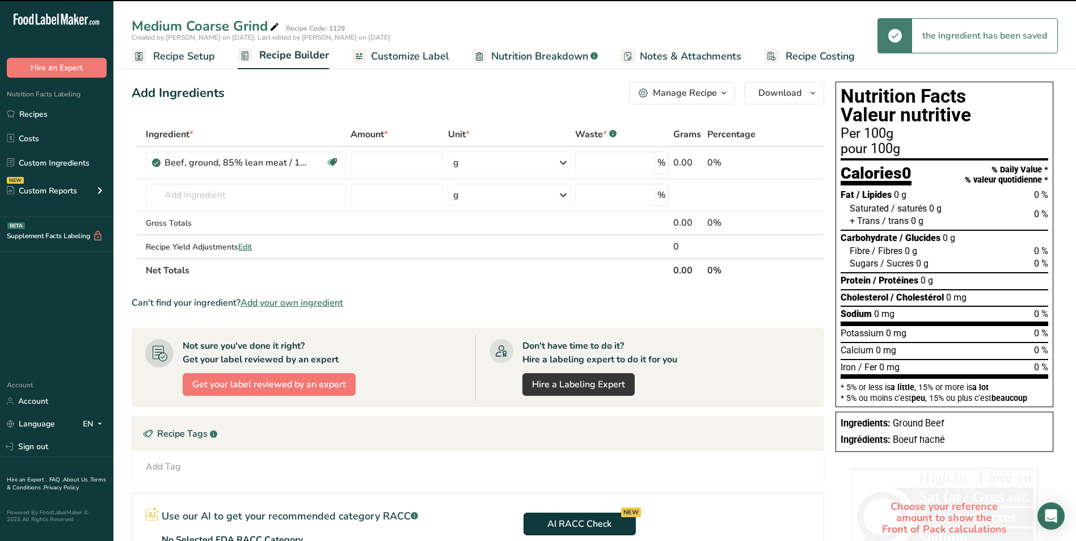
type input "0"
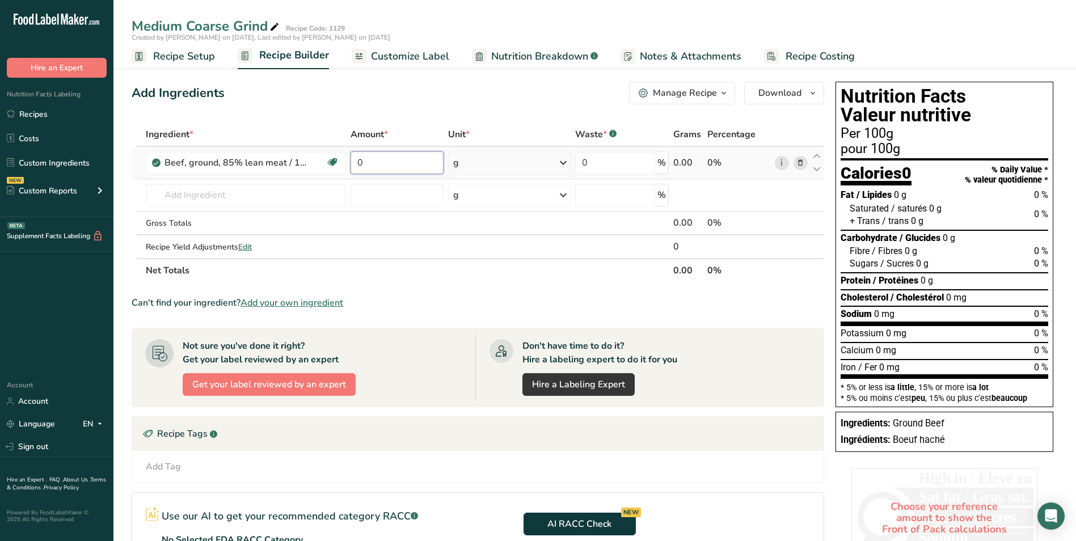
click at [385, 163] on input "0" at bounding box center [397, 162] width 93 height 23
type input "0"
click at [186, 197] on input "text" at bounding box center [246, 195] width 201 height 23
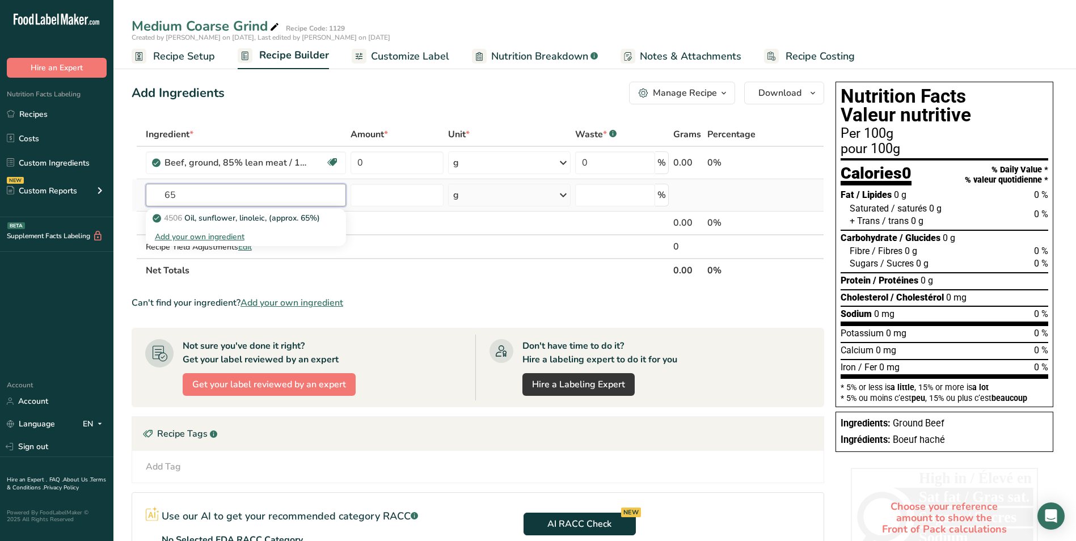
type input "6"
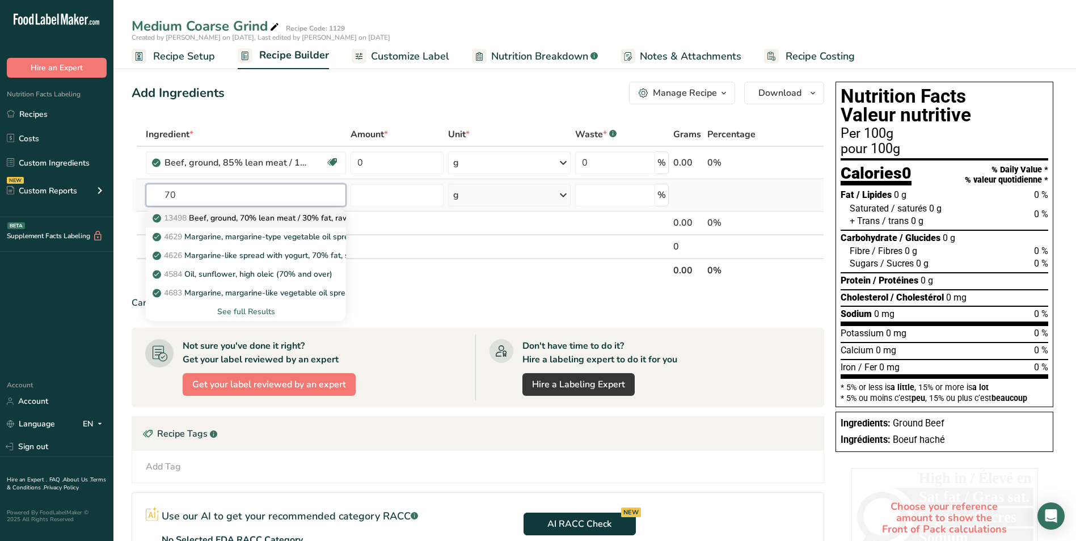
type input "70"
click at [300, 218] on p "13498 Beef, ground, 70% lean meat / 30% fat, raw" at bounding box center [252, 218] width 195 height 12
type input "Beef, ground, 70% lean meat / 30% fat, raw"
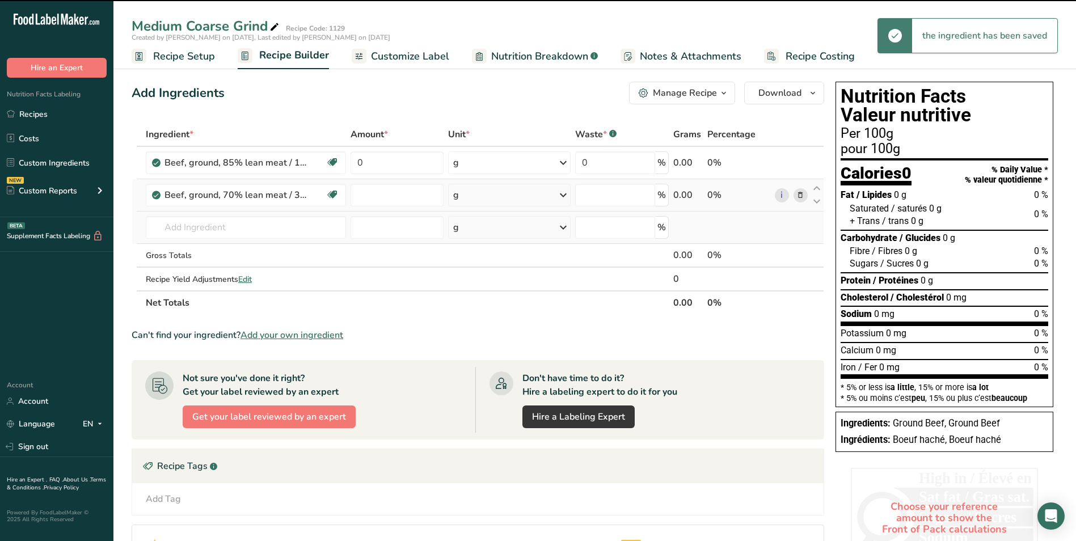
type input "0"
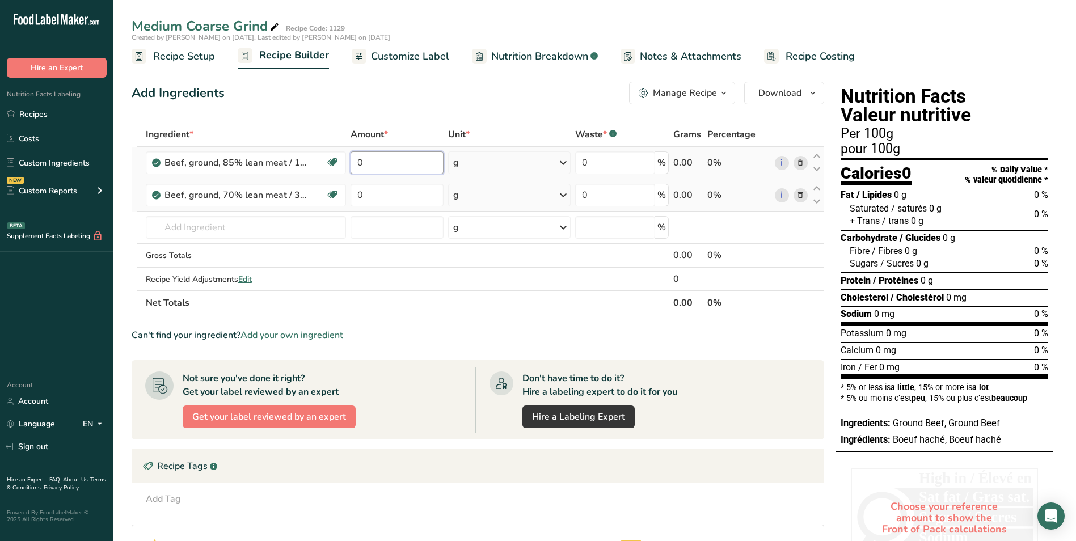
click at [387, 163] on input "0" at bounding box center [397, 162] width 93 height 23
type input "161.5"
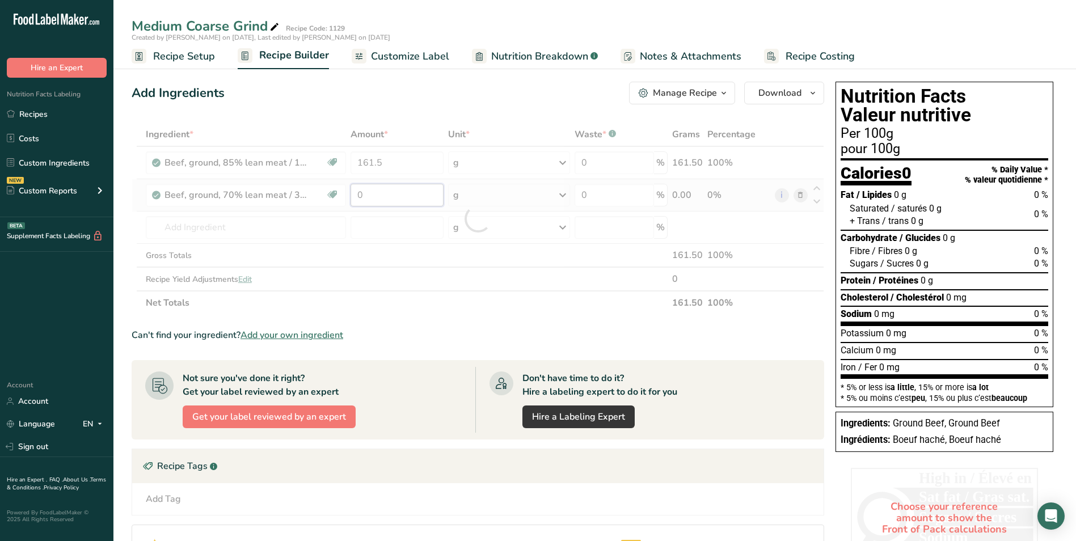
click at [393, 193] on div "Ingredient * Amount * Unit * Waste * .a-a{fill:#347362;}.b-a{fill:#fff;} Grams …" at bounding box center [478, 219] width 693 height 192
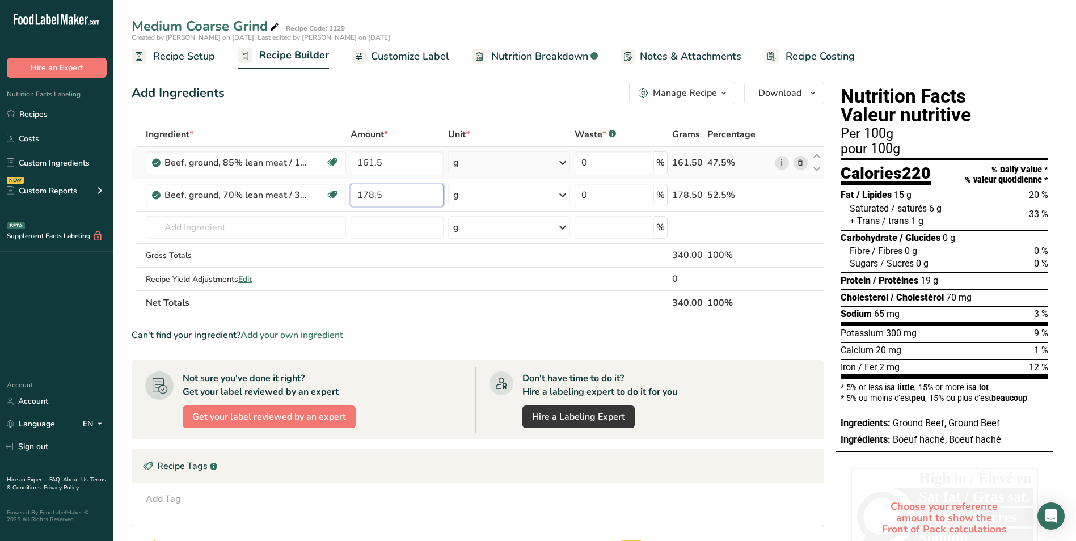
type input "178.5"
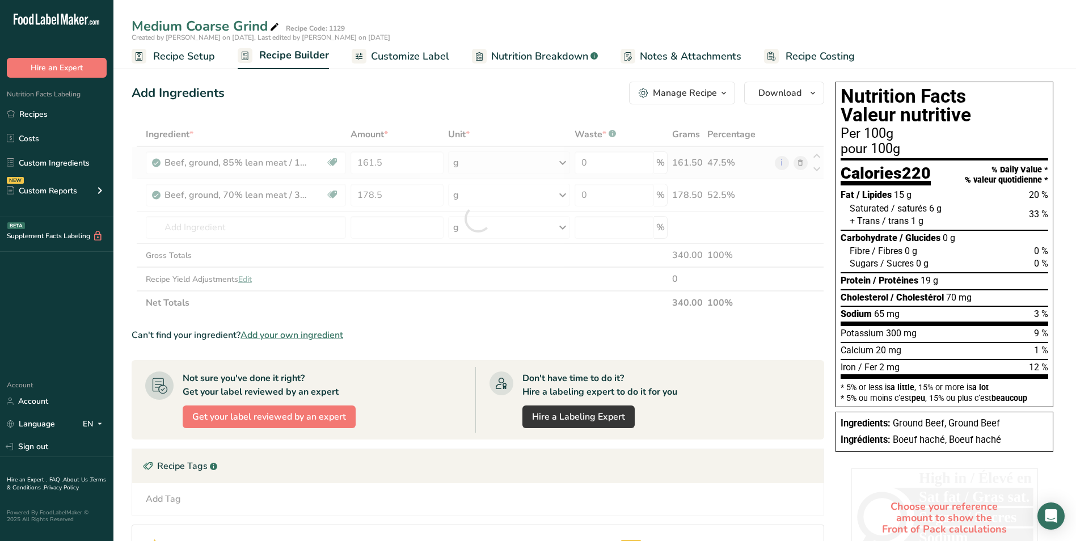
click at [564, 162] on div "Ingredient * Amount * Unit * Waste * .a-a{fill:#347362;}.b-a{fill:#fff;} Grams …" at bounding box center [478, 219] width 693 height 192
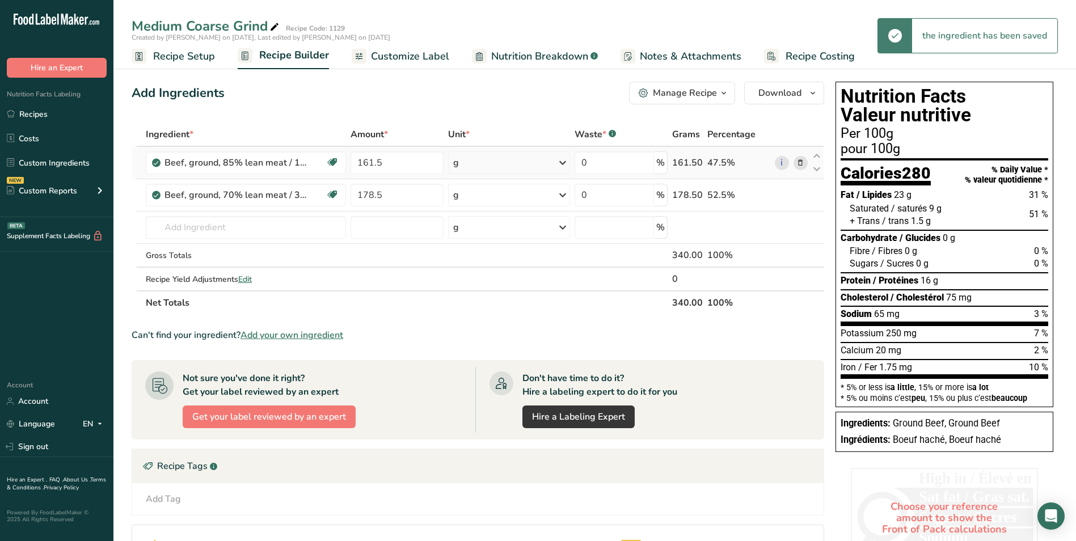
click at [565, 163] on icon at bounding box center [563, 163] width 14 height 20
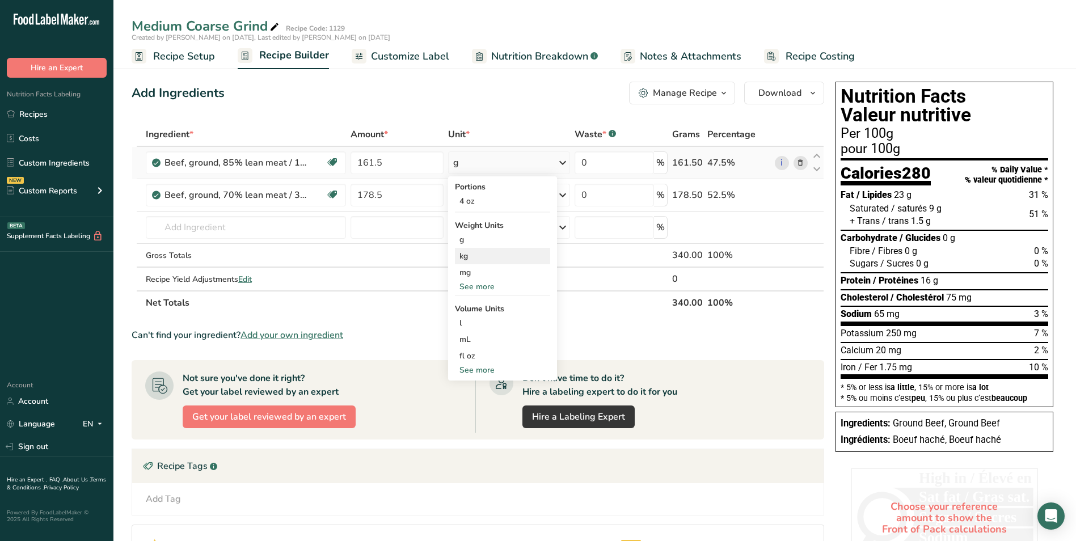
click at [523, 258] on div "kg" at bounding box center [502, 256] width 95 height 16
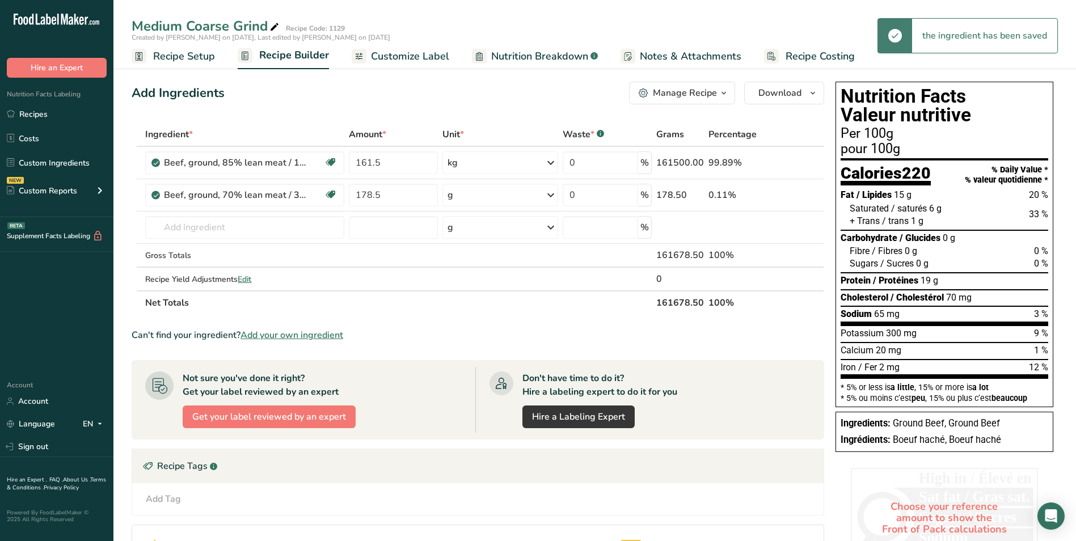
click at [553, 198] on icon at bounding box center [551, 195] width 14 height 20
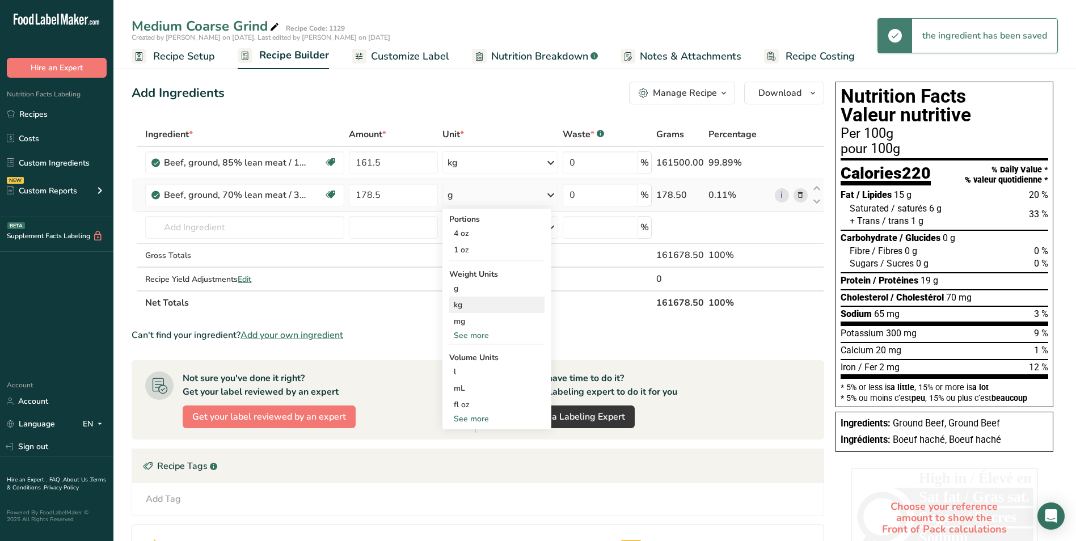
click at [517, 311] on div "kg" at bounding box center [496, 305] width 95 height 16
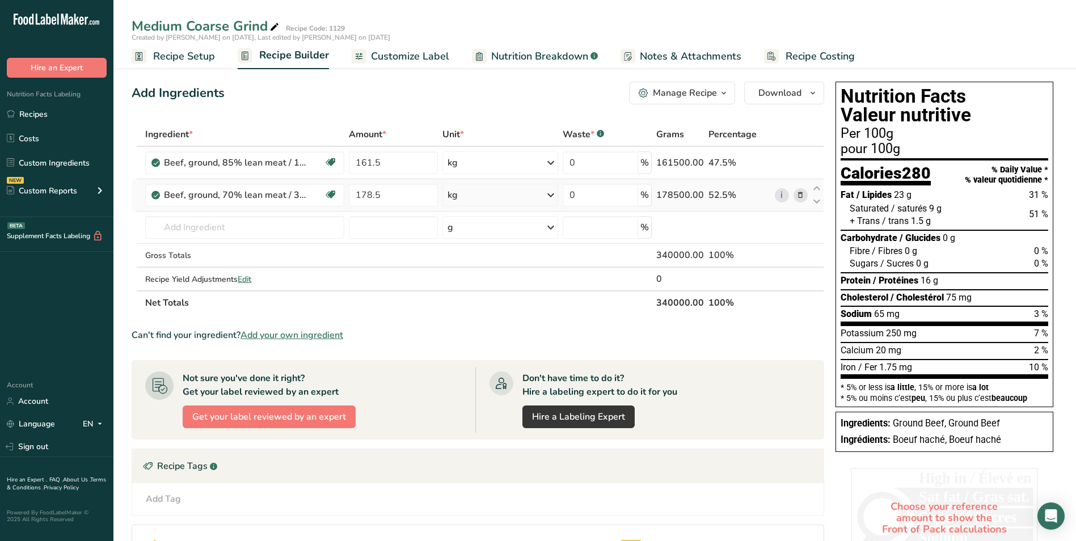
click at [801, 197] on icon at bounding box center [801, 196] width 8 height 12
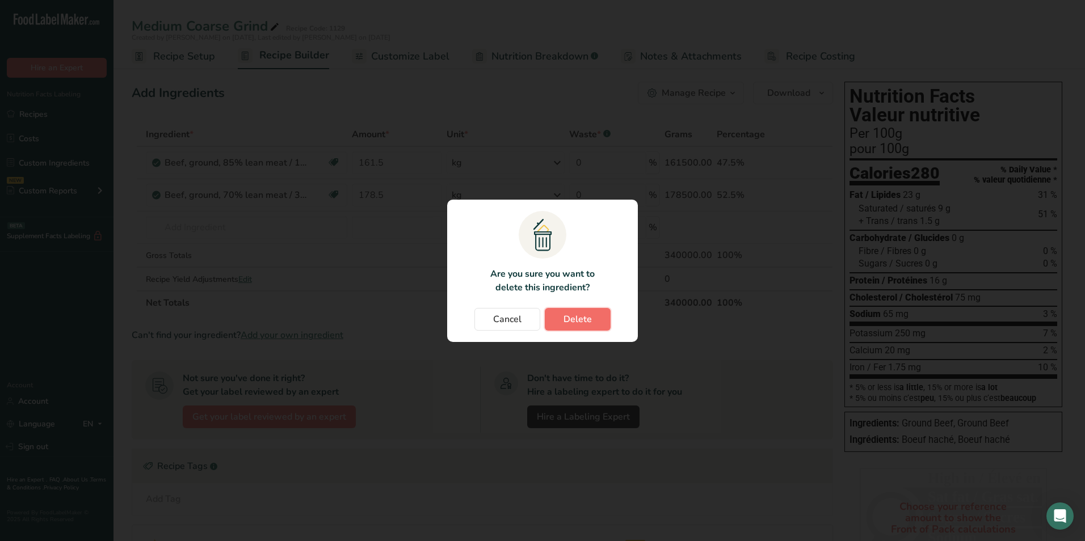
click at [584, 321] on span "Delete" at bounding box center [577, 320] width 28 height 14
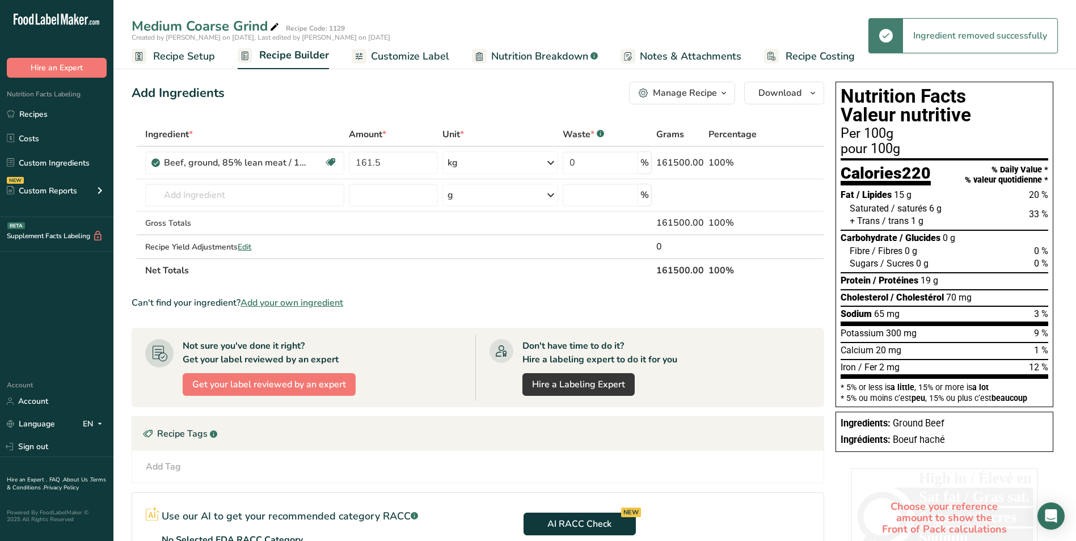
click at [283, 303] on span "Add your own ingredient" at bounding box center [292, 303] width 103 height 14
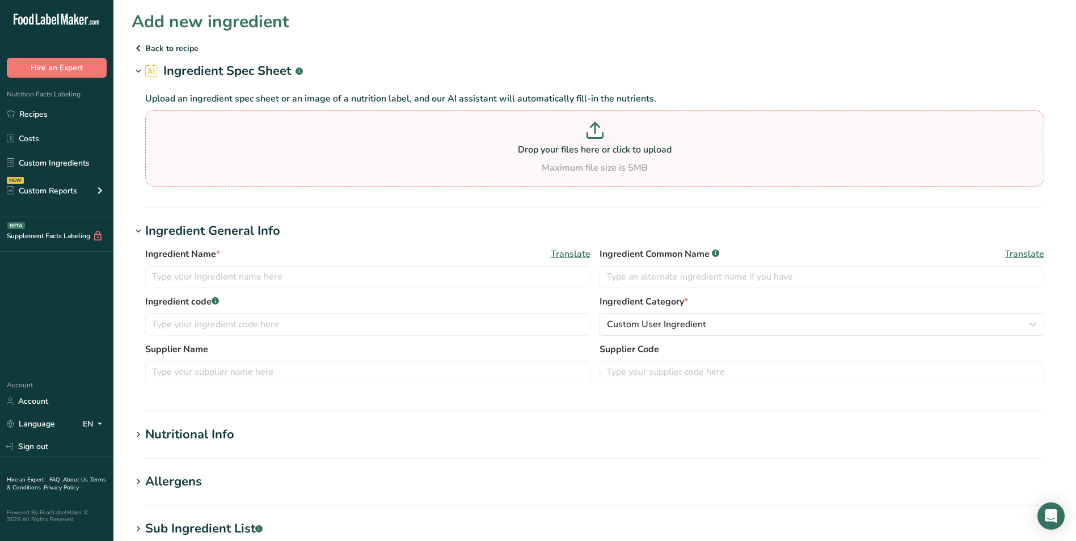
click at [598, 140] on p at bounding box center [595, 132] width 894 height 21
click at [598, 140] on input "Drop your files here or click to upload Maximum file size is 5MB" at bounding box center [594, 148] width 899 height 77
type input "C:\fakepath\ingred Beef Blend 65% lean 35% fat [DATE].pdf"
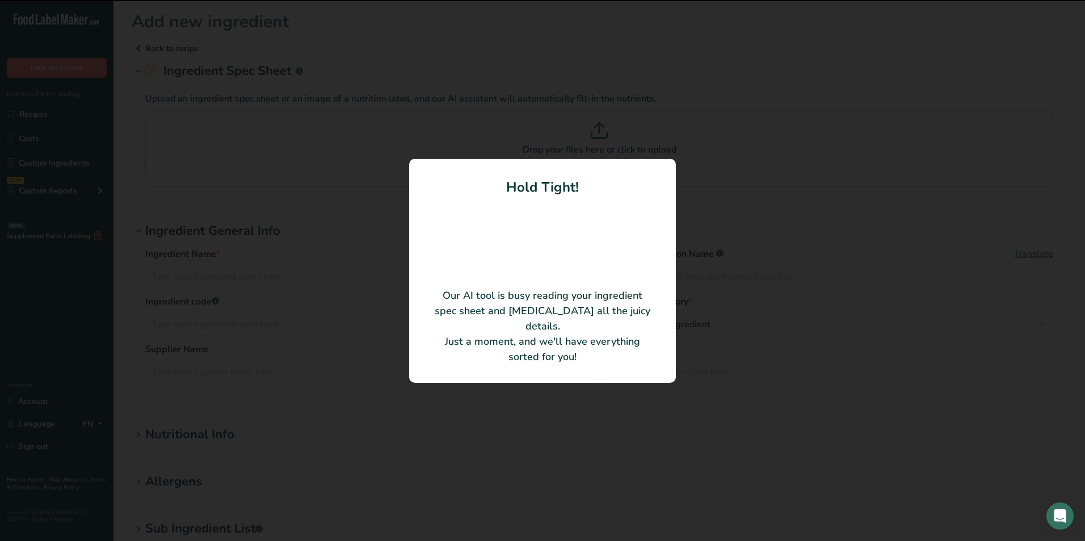
type input "Beef Blend 65% lean 35% fat"
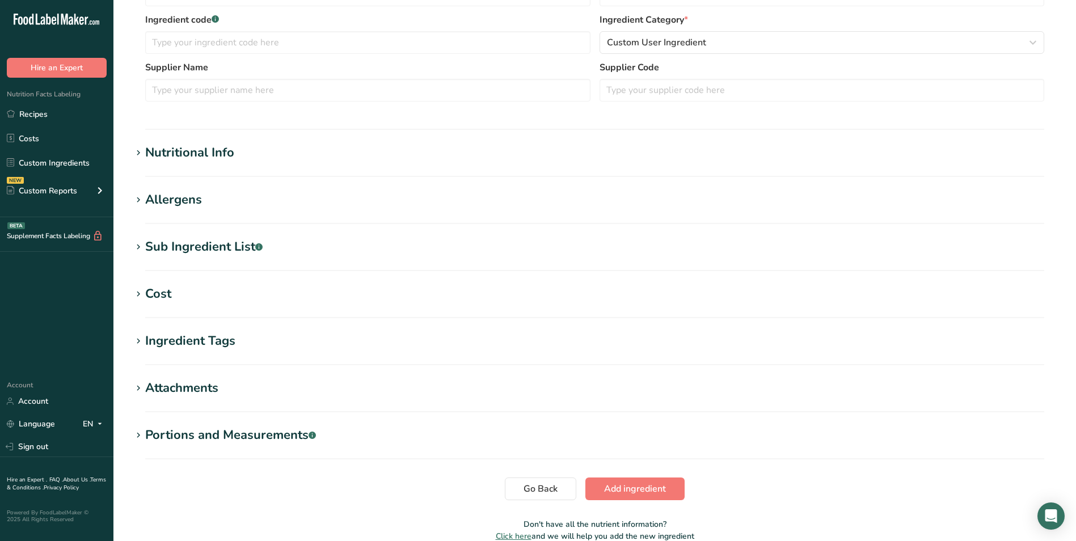
scroll to position [283, 0]
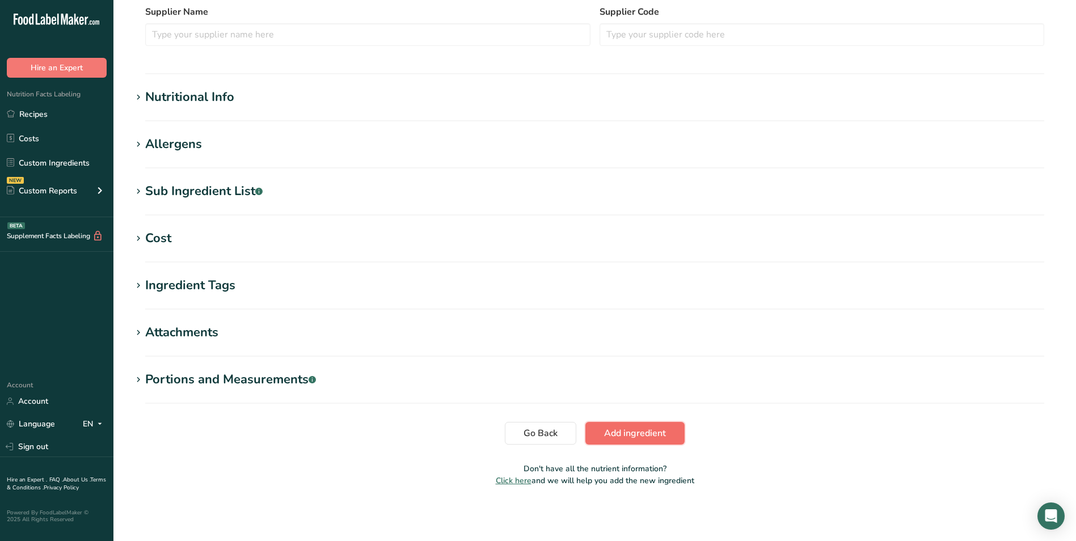
click at [631, 433] on span "Add ingredient" at bounding box center [635, 434] width 62 height 14
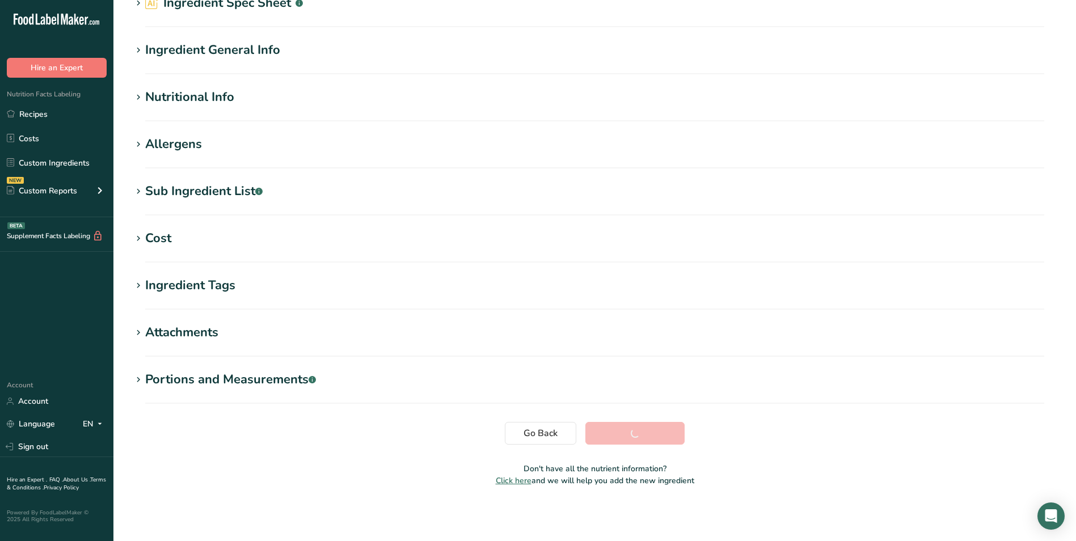
scroll to position [68, 0]
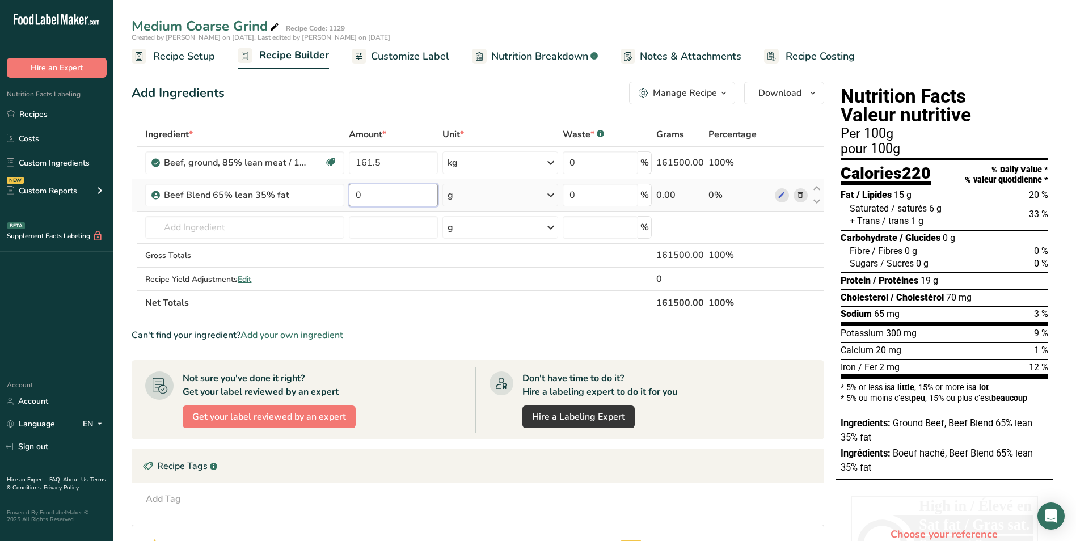
click at [379, 195] on input "0" at bounding box center [393, 195] width 89 height 23
type input "178.5"
click at [556, 193] on div "Ingredient * Amount * Unit * Waste * .a-a{fill:#347362;}.b-a{fill:#fff;} Grams …" at bounding box center [478, 219] width 693 height 192
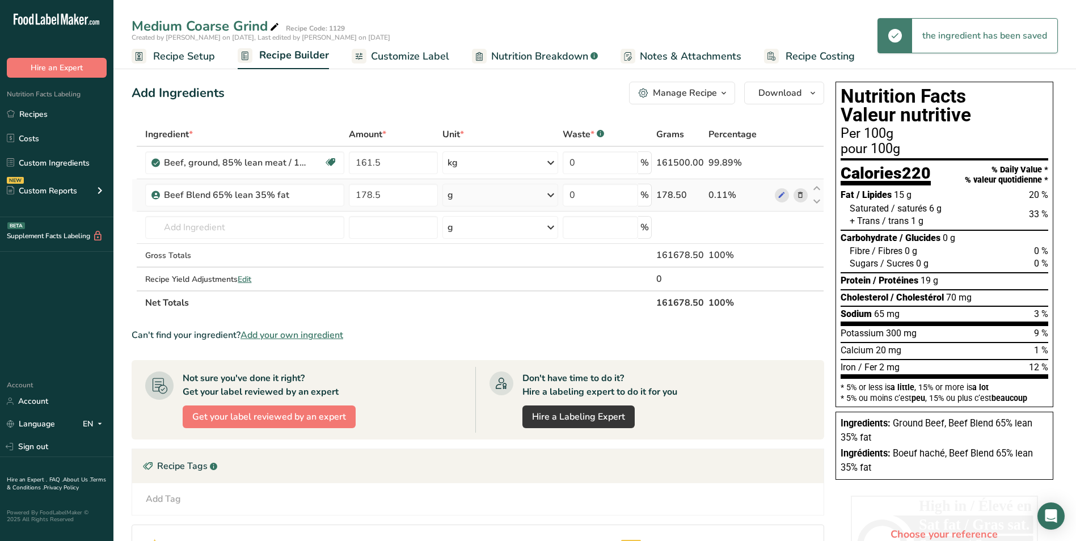
click at [551, 195] on icon at bounding box center [551, 195] width 14 height 20
click at [508, 256] on div "kg" at bounding box center [496, 254] width 95 height 16
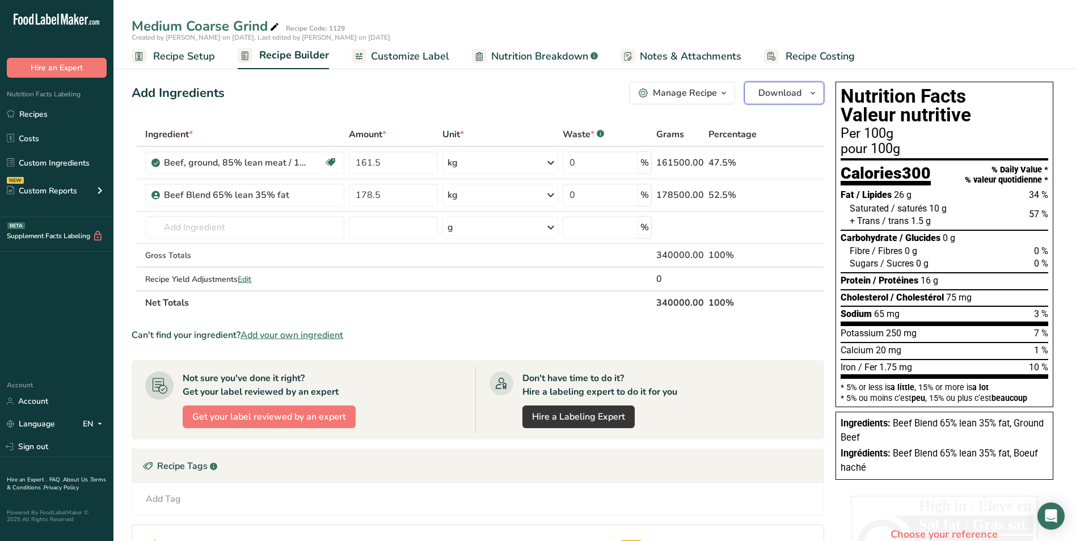
click at [791, 93] on span "Download" at bounding box center [780, 93] width 43 height 14
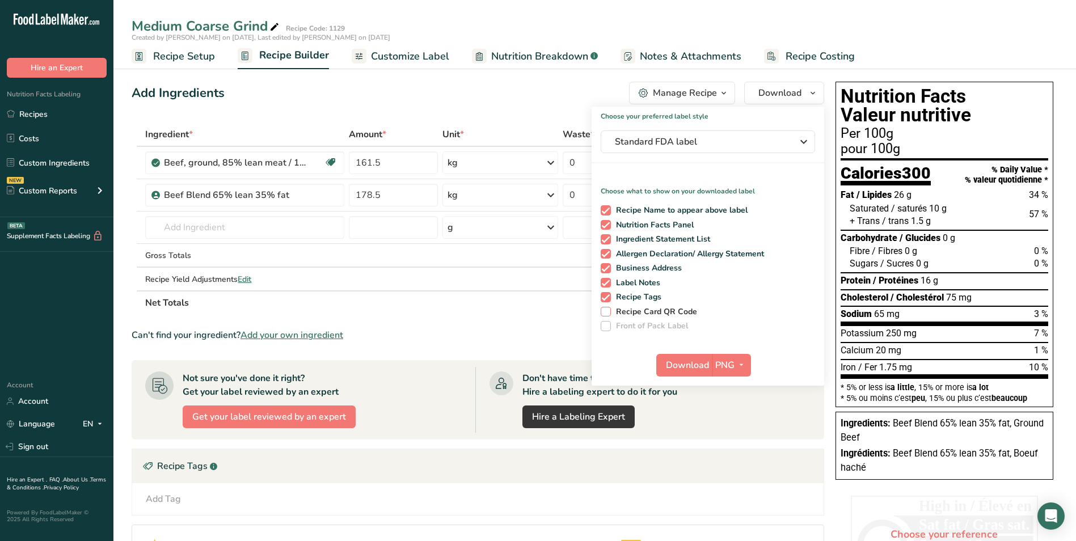
click at [606, 313] on span at bounding box center [606, 312] width 10 height 10
click at [606, 313] on input "Recipe Card QR Code" at bounding box center [604, 311] width 7 height 7
checkbox input "true"
click at [608, 329] on span at bounding box center [606, 326] width 10 height 10
click at [798, 144] on icon "button" at bounding box center [804, 142] width 14 height 20
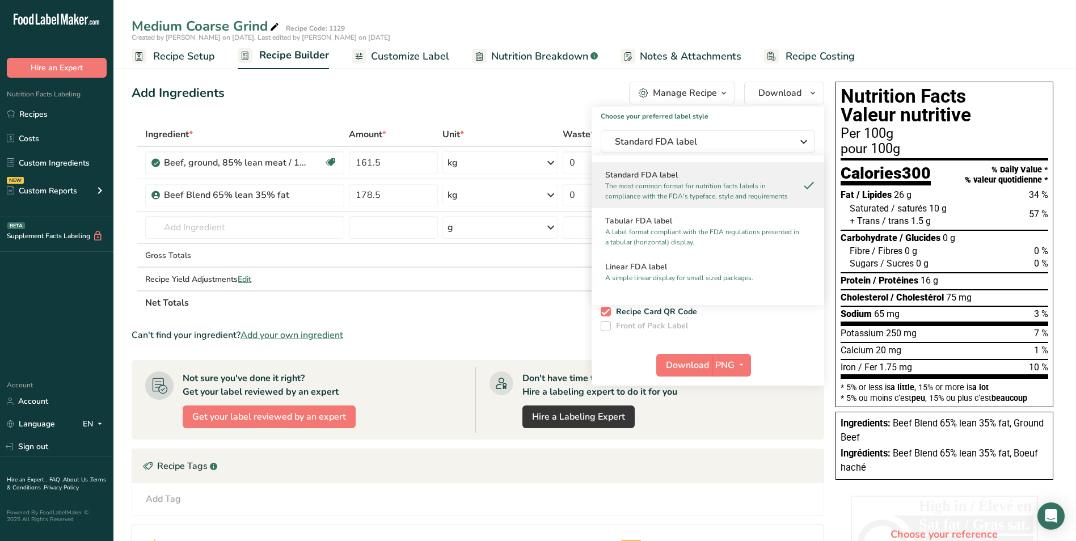
click at [781, 184] on p "The most common format for nutrition facts labels in compliance with the FDA's …" at bounding box center [702, 191] width 195 height 20
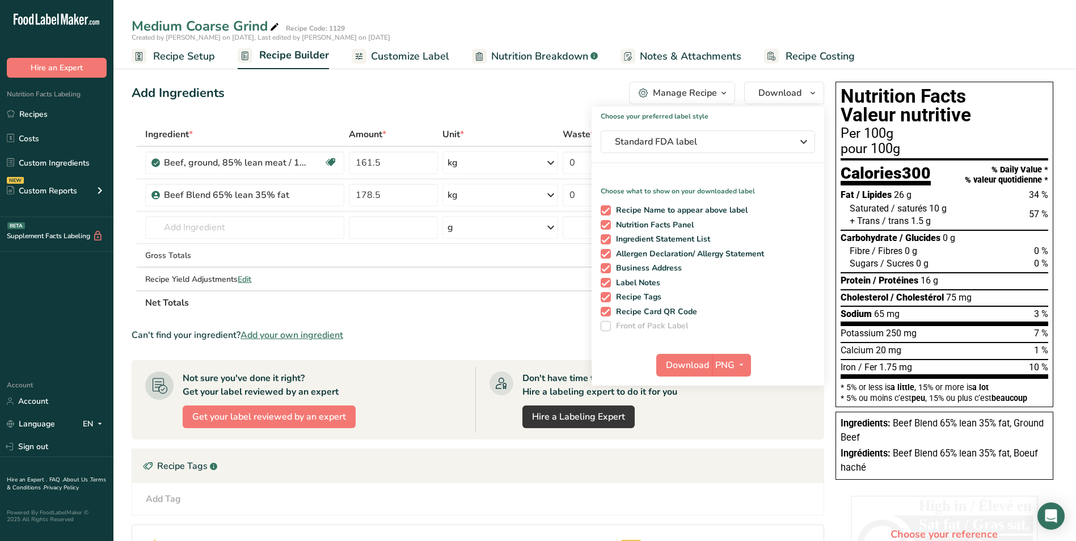
click at [913, 32] on div "Medium Coarse Grind Recipe Code: 1129" at bounding box center [594, 26] width 963 height 20
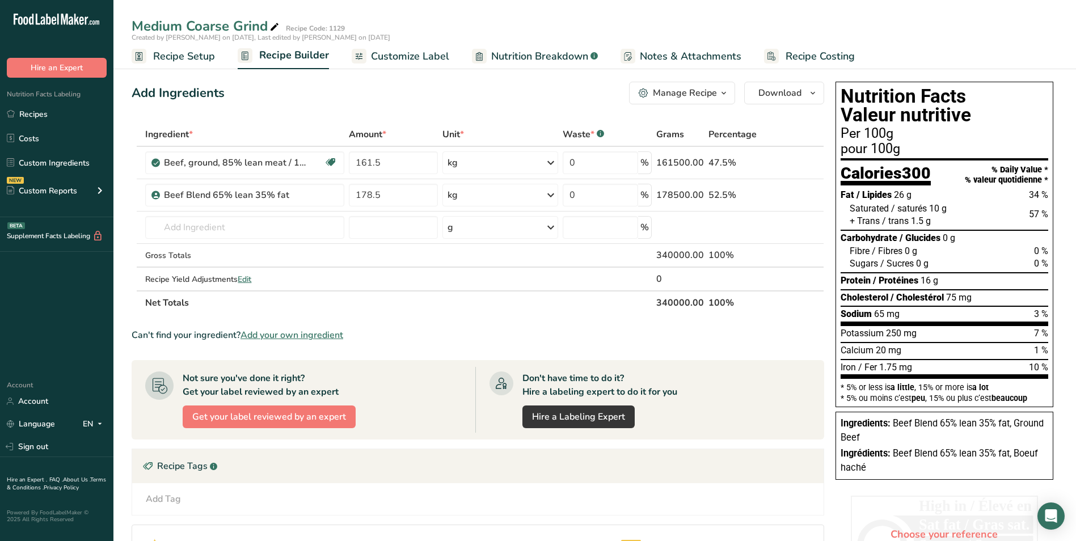
click at [408, 58] on span "Customize Label" at bounding box center [410, 56] width 78 height 15
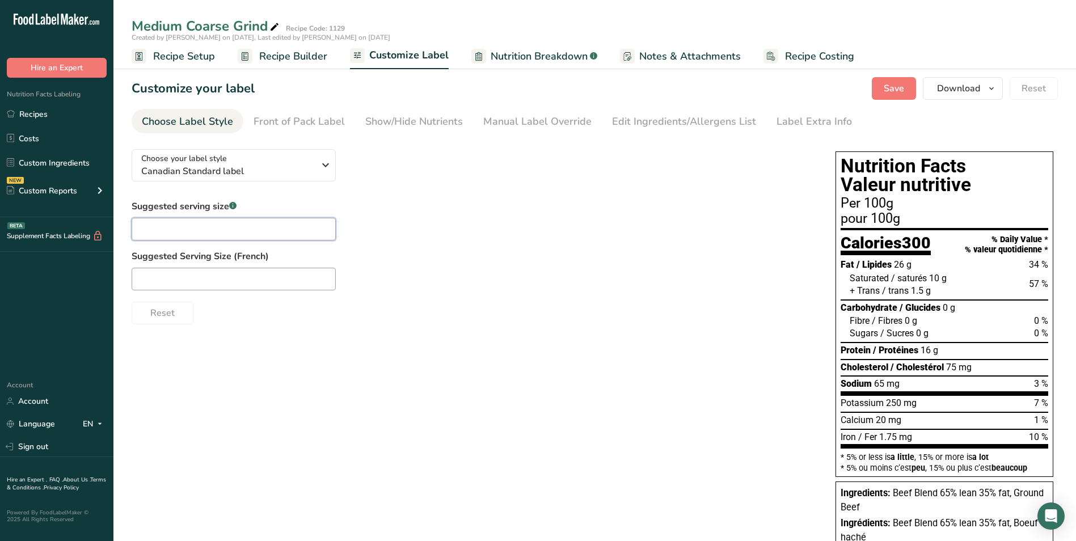
click at [197, 233] on input "text" at bounding box center [234, 229] width 204 height 23
click at [350, 360] on div "Choose your label style Canadian Standard label USA (FDA) Standard FDA label Ta…" at bounding box center [595, 350] width 927 height 421
click at [972, 88] on span "Download" at bounding box center [958, 89] width 43 height 14
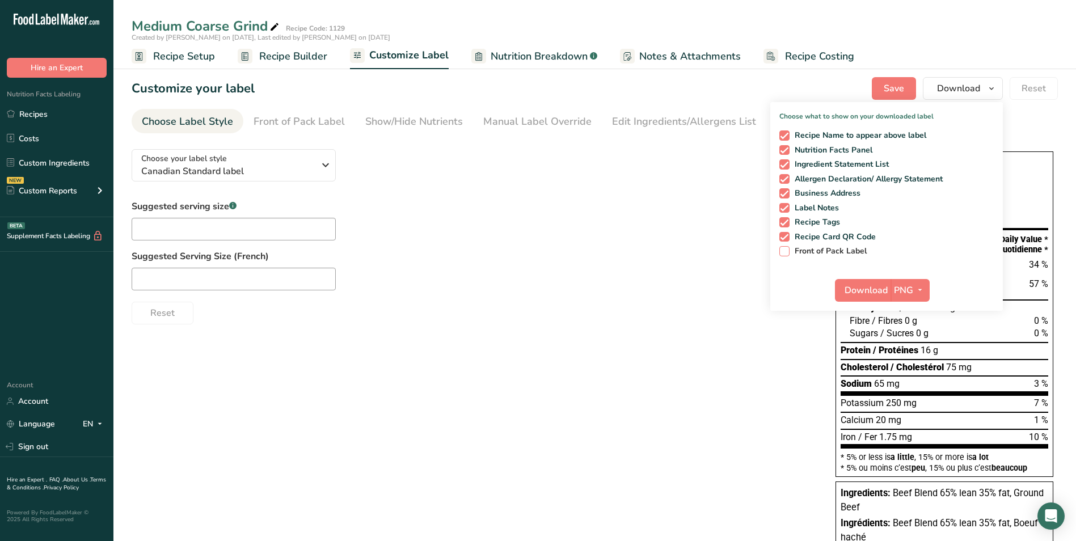
click at [789, 253] on span at bounding box center [785, 251] width 10 height 10
click at [787, 253] on input "Front of Pack Label" at bounding box center [783, 250] width 7 height 7
checkbox input "true"
click at [891, 291] on button "PNG" at bounding box center [910, 290] width 39 height 23
click at [909, 368] on link "PDF" at bounding box center [912, 369] width 36 height 19
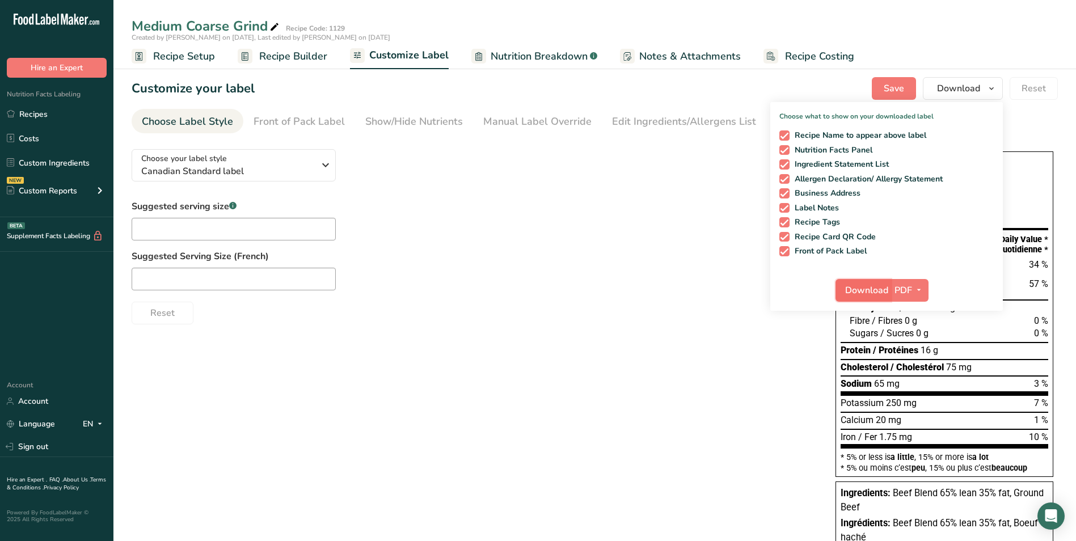
click at [872, 292] on span "Download" at bounding box center [866, 291] width 43 height 14
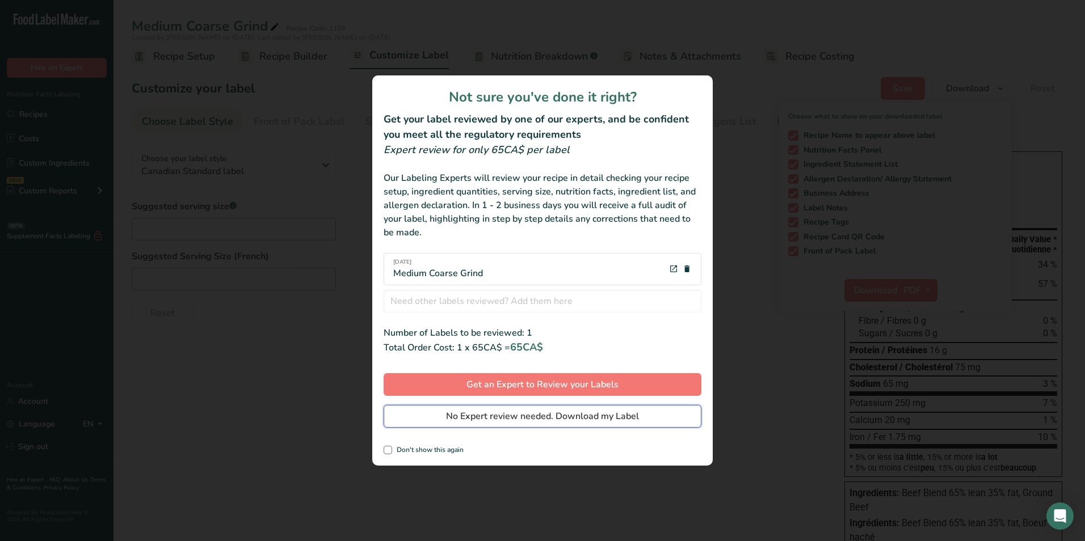
click at [531, 421] on span "No Expert review needed. Download my Label" at bounding box center [542, 417] width 193 height 14
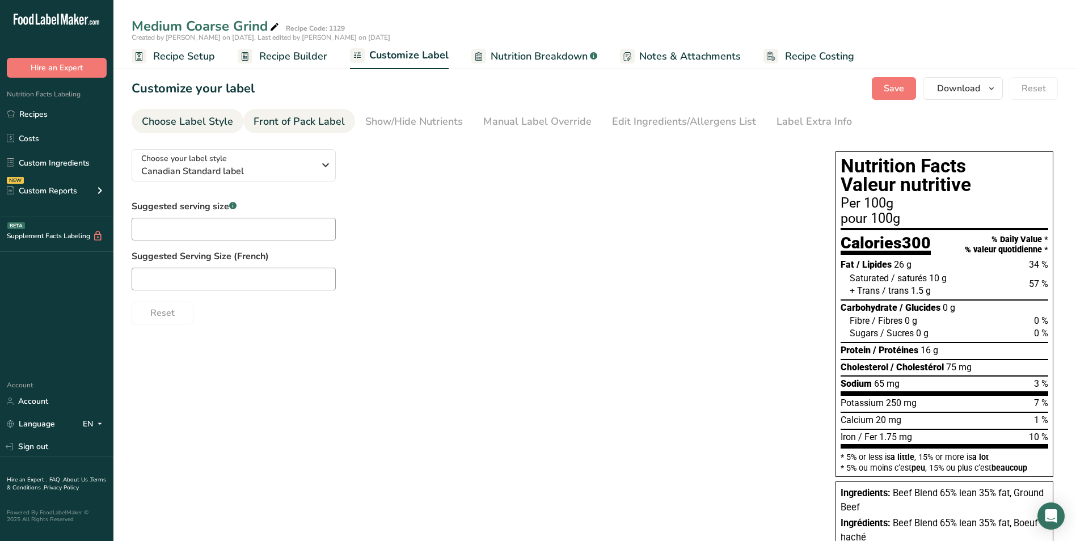
click at [301, 121] on div "Front of Pack Label" at bounding box center [299, 121] width 91 height 15
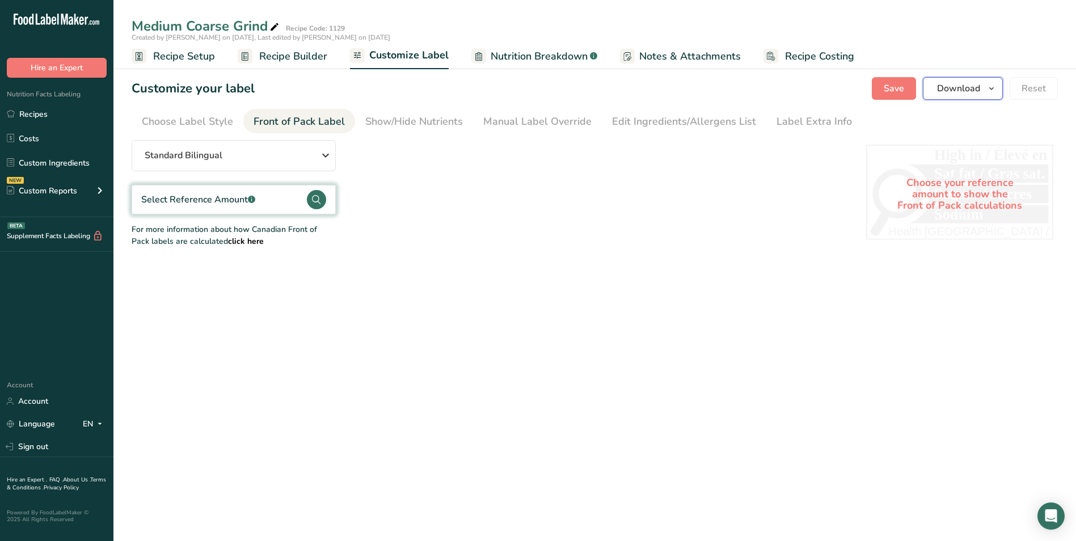
click at [945, 89] on span "Download" at bounding box center [958, 89] width 43 height 14
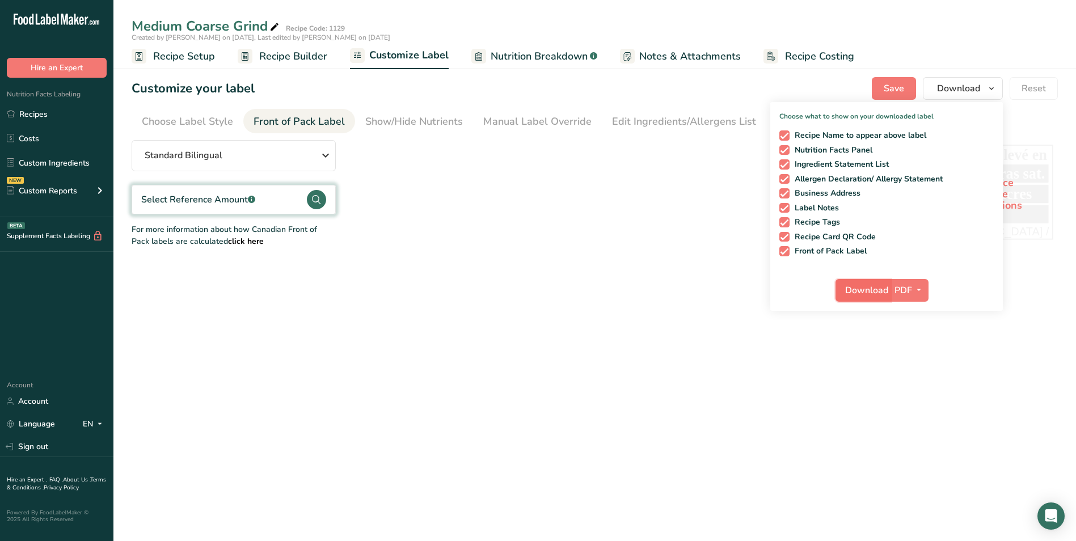
click at [868, 291] on span "Download" at bounding box center [866, 291] width 43 height 14
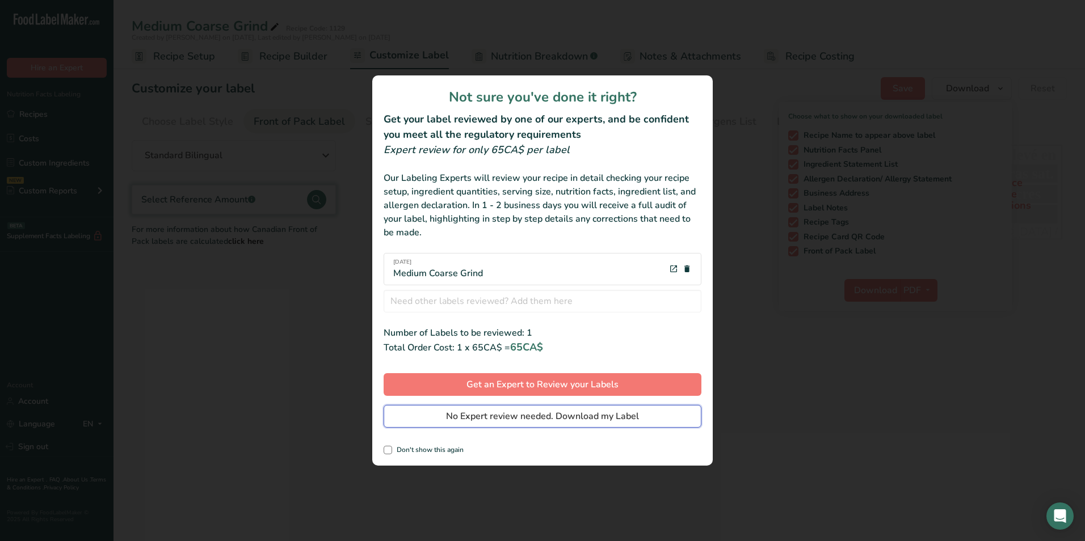
click at [489, 419] on span "No Expert review needed. Download my Label" at bounding box center [542, 417] width 193 height 14
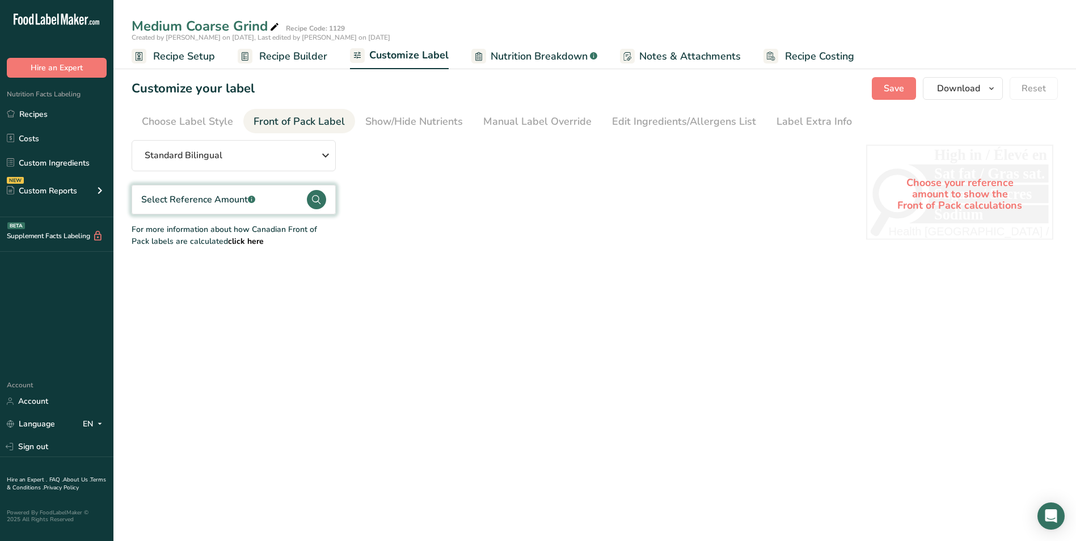
click at [655, 292] on main "Medium Coarse Grind Recipe Code: 1129 Created by [PERSON_NAME] on [DATE], Last …" at bounding box center [538, 270] width 1076 height 541
click at [169, 118] on div "Choose Label Style" at bounding box center [187, 121] width 91 height 15
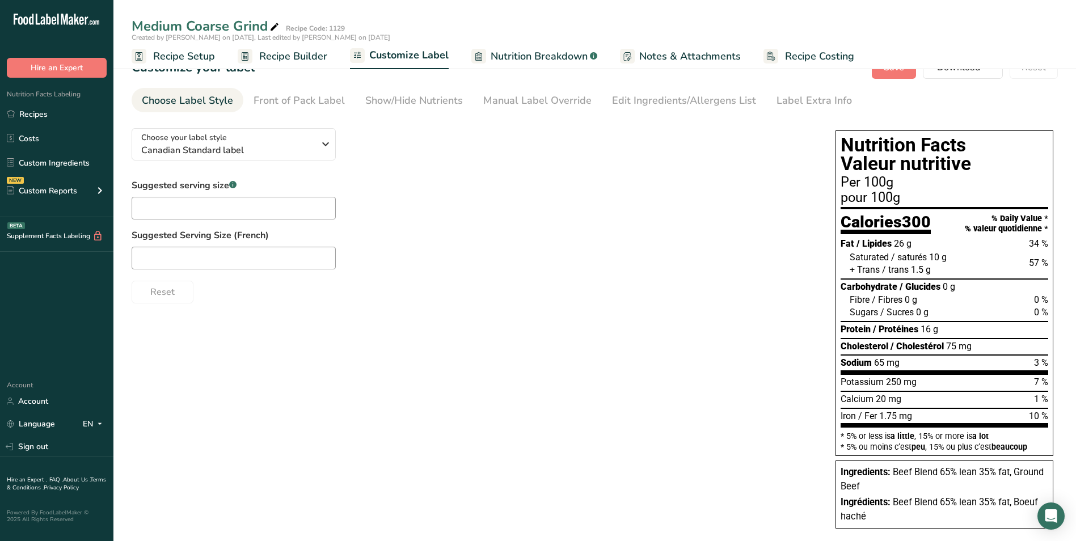
scroll to position [38, 0]
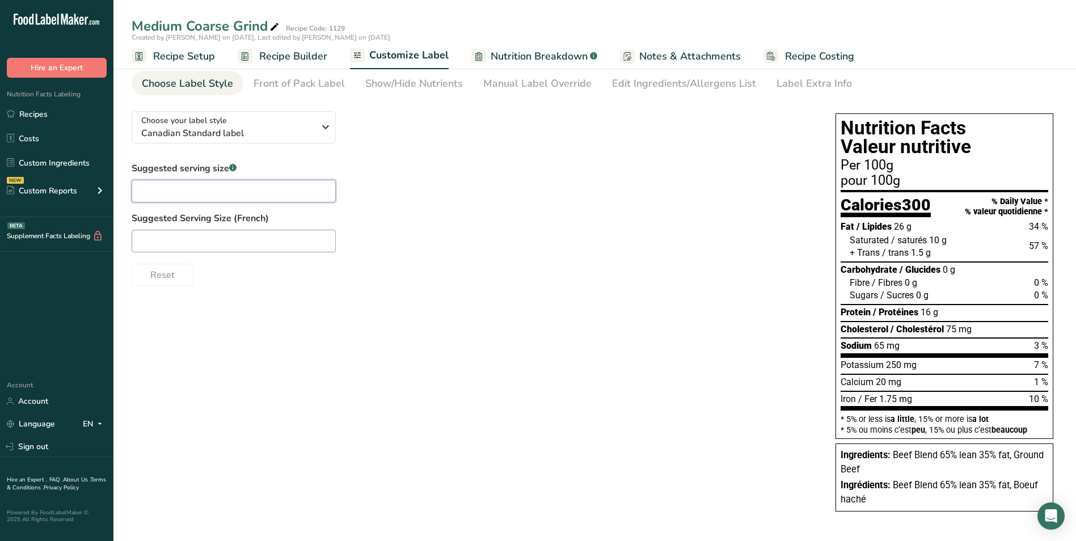
click at [180, 188] on input "text" at bounding box center [234, 191] width 204 height 23
type input "1"
click at [520, 213] on label "Suggested Serving Size (French)" at bounding box center [472, 219] width 681 height 14
click at [180, 55] on span "Recipe Setup" at bounding box center [184, 56] width 62 height 15
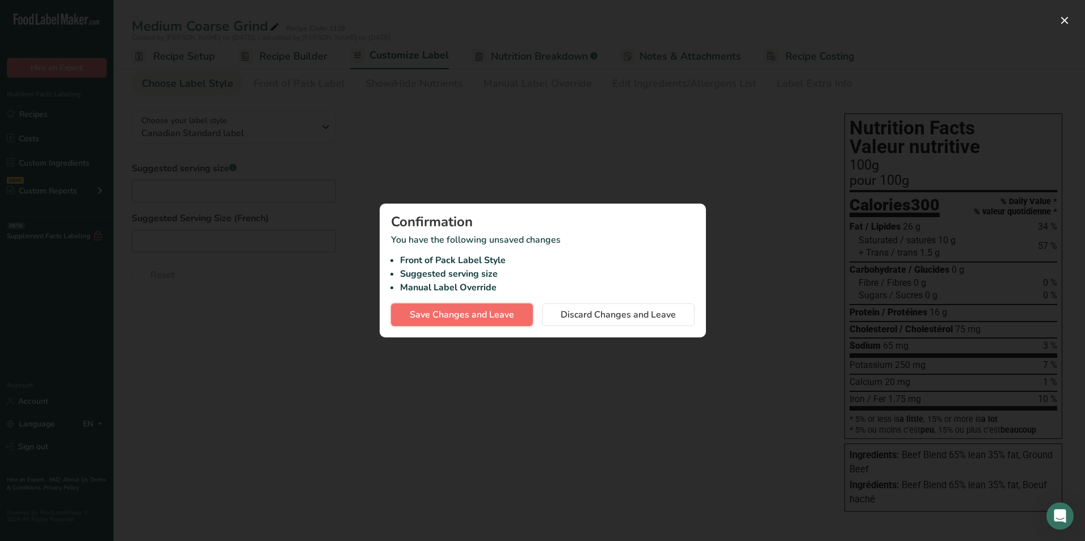
click at [487, 315] on span "Save Changes and Leave" at bounding box center [462, 315] width 104 height 14
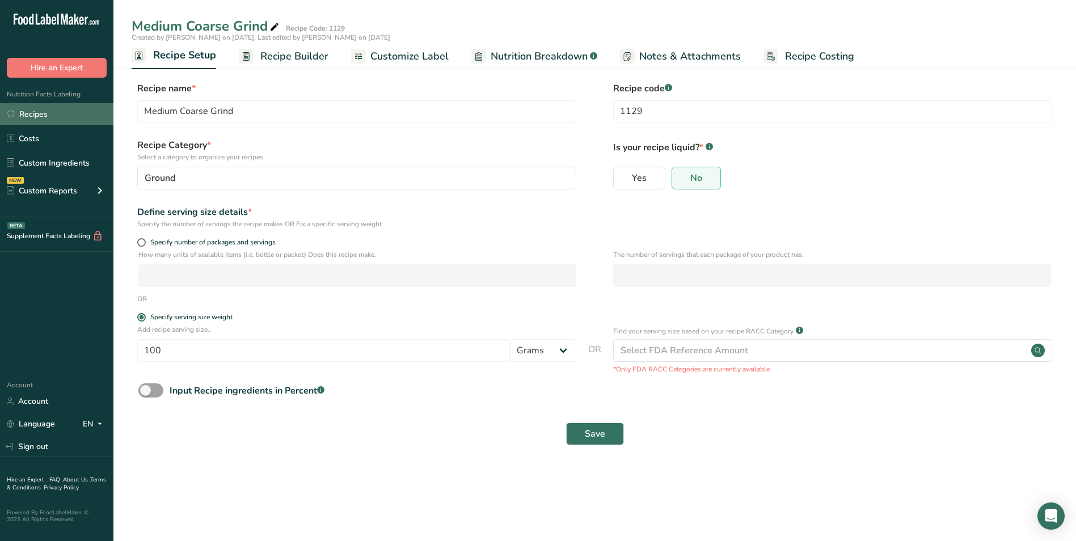
click at [66, 114] on link "Recipes" at bounding box center [56, 114] width 113 height 22
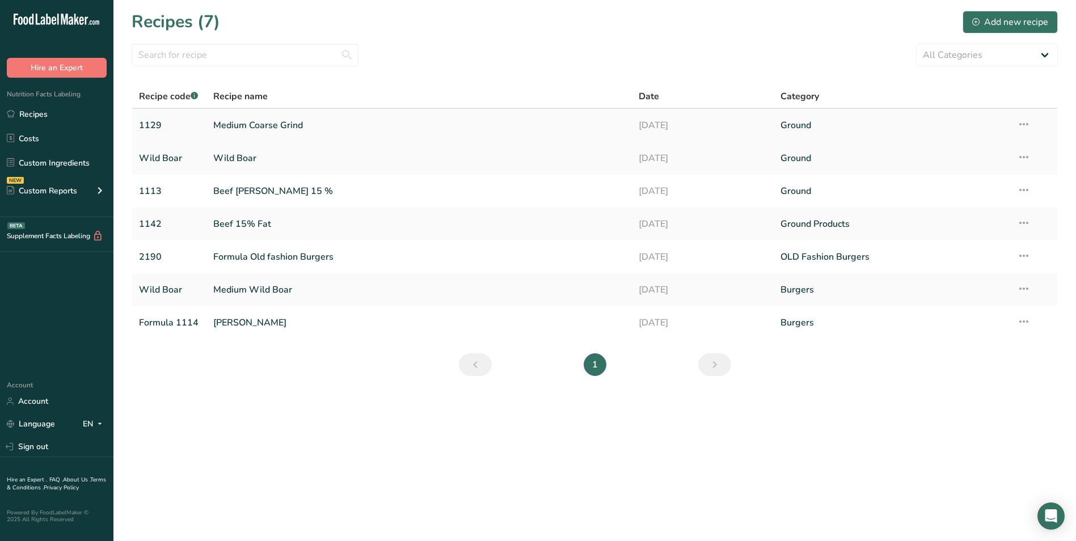
click at [273, 129] on link "Medium Coarse Grind" at bounding box center [419, 125] width 412 height 24
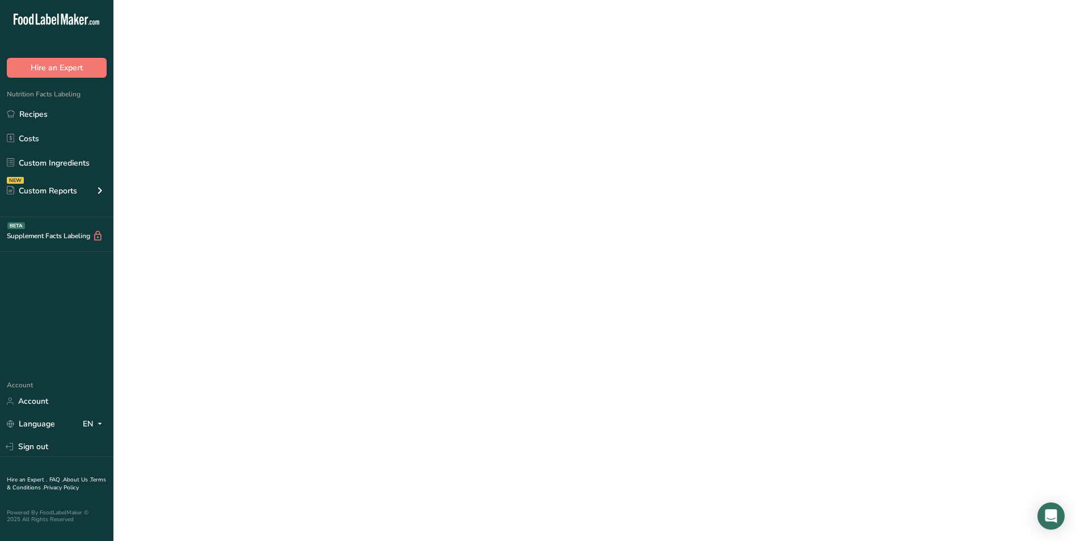
click at [273, 129] on link "Medium Coarse Grind" at bounding box center [419, 125] width 412 height 24
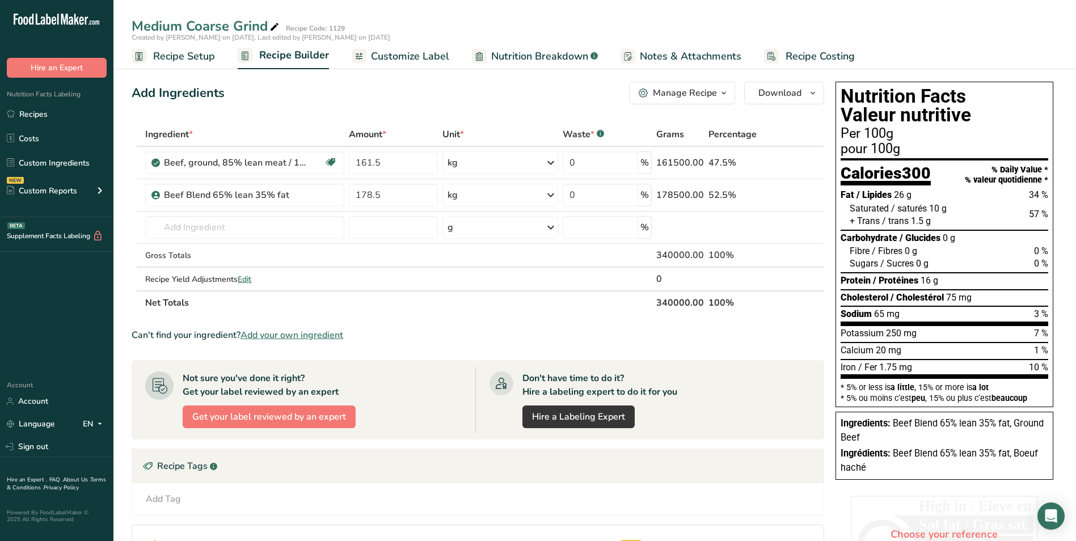
click at [276, 27] on icon at bounding box center [275, 27] width 10 height 16
click at [271, 30] on input "Medium Coarse Grind" at bounding box center [563, 26] width 863 height 20
drag, startPoint x: 280, startPoint y: 19, endPoint x: 316, endPoint y: 16, distance: 36.5
click at [316, 16] on input "Medium Coarse Grind" at bounding box center [563, 26] width 863 height 20
click at [473, 102] on div "Add Ingredients Manage Recipe Delete Recipe Duplicate Recipe Scale Recipe Save …" at bounding box center [478, 93] width 693 height 23
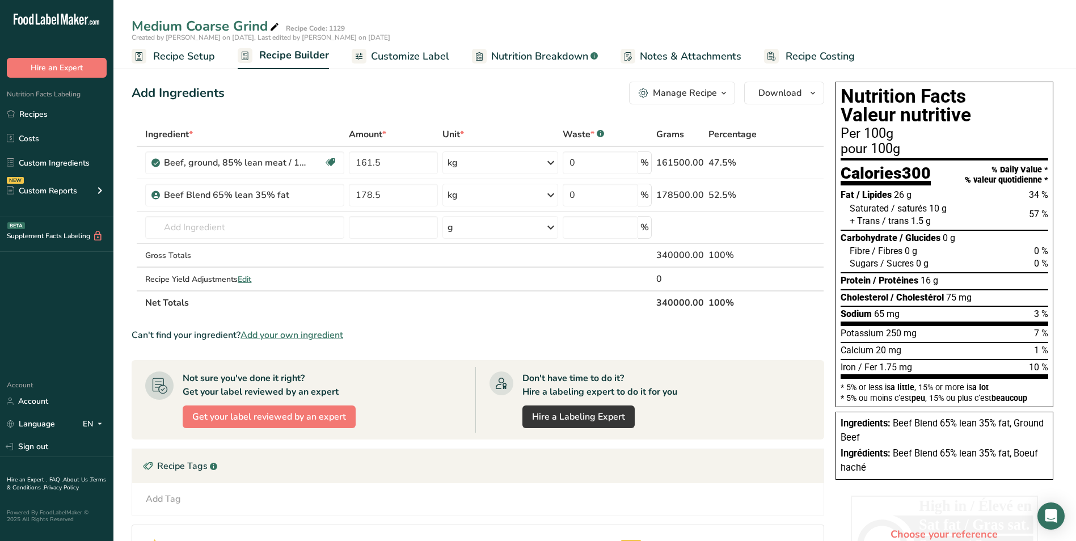
click at [276, 26] on icon at bounding box center [275, 27] width 10 height 16
type input "Coarse Grind"
click at [468, 92] on div "Add Ingredients Manage Recipe Delete Recipe Duplicate Recipe Scale Recipe Save …" at bounding box center [478, 93] width 693 height 23
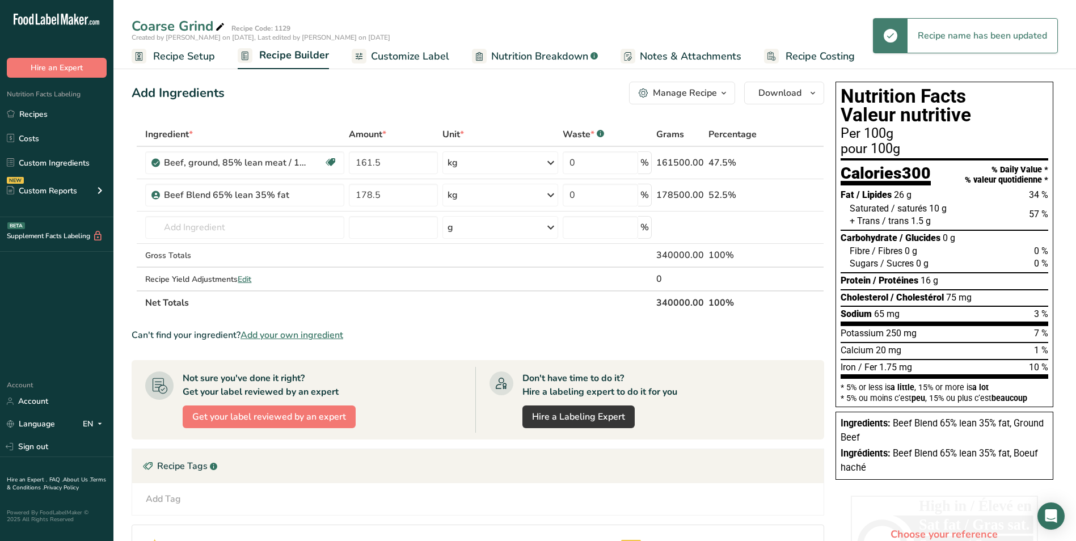
click at [453, 500] on div "Add Tag Standard Tags Custom Tags Source of Antioxidants [MEDICAL_DATA] Effect …" at bounding box center [477, 499] width 673 height 14
click at [470, 314] on th "Net Totals" at bounding box center [398, 302] width 511 height 24
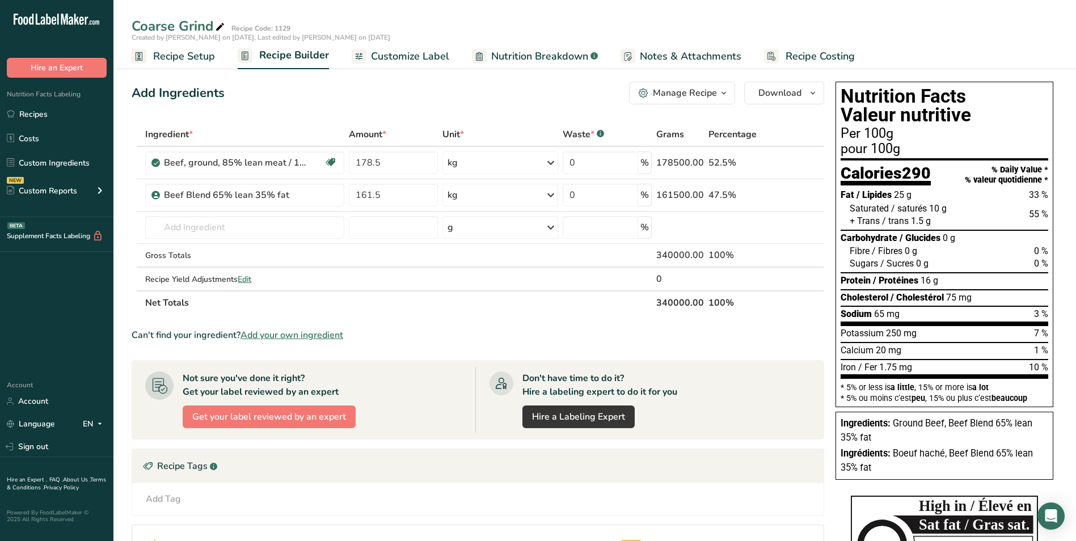
click at [381, 499] on div "Add Tag Standard Tags Custom Tags Source of Antioxidants [MEDICAL_DATA] Effect …" at bounding box center [477, 499] width 673 height 14
click at [690, 57] on span "Notes & Attachments" at bounding box center [691, 56] width 102 height 15
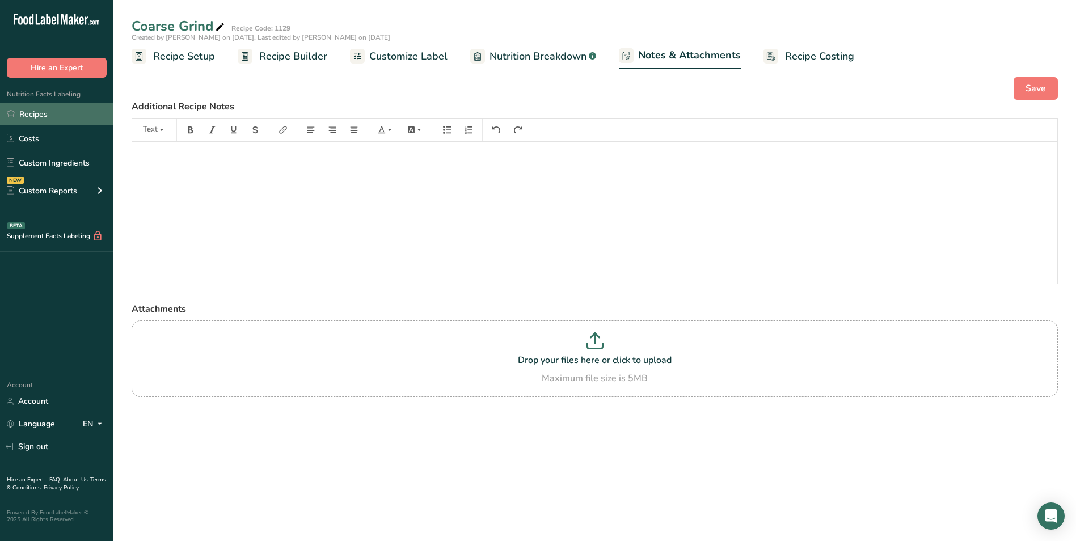
click at [49, 111] on link "Recipes" at bounding box center [56, 114] width 113 height 22
